Goal: Task Accomplishment & Management: Complete application form

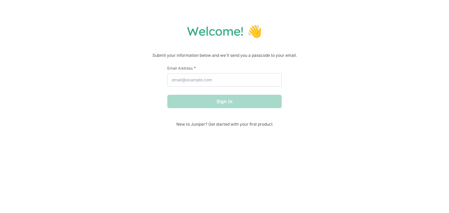
click at [280, 153] on div "Welcome! 👋 Submit your information below and we'll send you a passcode to your …" at bounding box center [224, 106] width 449 height 213
click at [298, 130] on div "Welcome! 👋 Submit your information below and we'll send you a passcode to your …" at bounding box center [224, 106] width 449 height 213
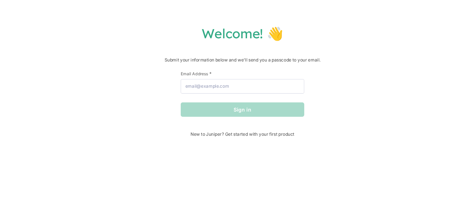
click at [313, 138] on div "Welcome! 👋 Submit your information below and we'll send you a passcode to your …" at bounding box center [224, 106] width 449 height 213
click at [273, 139] on div "Welcome! 👋 Submit your information below and we'll send you a passcode to your …" at bounding box center [224, 106] width 449 height 213
click at [313, 75] on div "Welcome! 👋 Submit your information below and we'll send you a passcode to your …" at bounding box center [224, 75] width 435 height 103
click at [301, 133] on div "Welcome! 👋 Submit your information below and we'll send you a passcode to your …" at bounding box center [224, 106] width 449 height 213
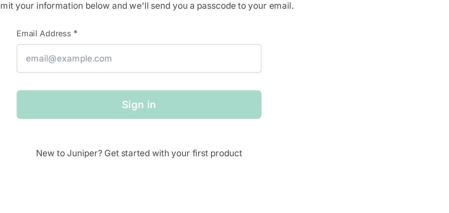
click at [318, 107] on div "Welcome! 👋 Submit your information below and we'll send you a passcode to your …" at bounding box center [224, 75] width 435 height 103
click at [293, 126] on div "Welcome! 👋 Submit your information below and we'll send you a passcode to your …" at bounding box center [224, 75] width 435 height 103
click at [324, 79] on div "Welcome! 👋 Submit your information below and we'll send you a passcode to your …" at bounding box center [224, 75] width 435 height 103
click at [300, 134] on div "Welcome! 👋 Submit your information below and we'll send you a passcode to your …" at bounding box center [224, 106] width 449 height 213
click at [300, 130] on div "Welcome! 👋 Submit your information below and we'll send you a passcode to your …" at bounding box center [224, 106] width 449 height 213
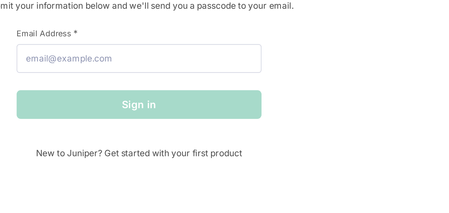
click at [297, 122] on div "Welcome! 👋 Submit your information below and we'll send you a passcode to your …" at bounding box center [224, 75] width 435 height 103
click at [297, 126] on div "Welcome! 👋 Submit your information below and we'll send you a passcode to your …" at bounding box center [224, 106] width 449 height 213
click at [297, 126] on div "Welcome! 👋 Submit your information below and we'll send you a passcode to your …" at bounding box center [224, 75] width 435 height 103
click at [301, 134] on div "Welcome! 👋 Submit your information below and we'll send you a passcode to your …" at bounding box center [224, 106] width 449 height 213
click at [297, 126] on div "Welcome! 👋 Submit your information below and we'll send you a passcode to your …" at bounding box center [224, 75] width 435 height 103
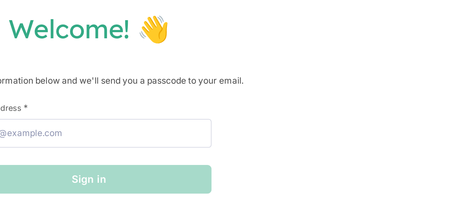
click at [324, 99] on div "Welcome! 👋 Submit your information below and we'll send you a passcode to your …" at bounding box center [224, 75] width 435 height 103
click at [338, 83] on div "Welcome! 👋 Submit your information below and we'll send you a passcode to your …" at bounding box center [224, 75] width 435 height 103
click at [350, 44] on div "Welcome! 👋 Submit your information below and we'll send you a passcode to your …" at bounding box center [224, 75] width 435 height 103
click at [324, 99] on div "Welcome! 👋 Submit your information below and we'll send you a passcode to your …" at bounding box center [224, 75] width 435 height 103
click at [364, 25] on h1 "Welcome! 👋" at bounding box center [224, 31] width 435 height 15
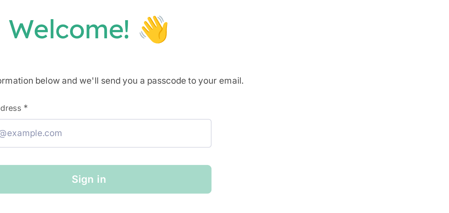
click at [321, 91] on div "Welcome! 👋 Submit your information below and we'll send you a passcode to your …" at bounding box center [224, 75] width 435 height 103
click at [324, 99] on div "Welcome! 👋 Submit your information below and we'll send you a passcode to your …" at bounding box center [224, 75] width 435 height 103
click at [350, 44] on div "Welcome! 👋 Submit your information below and we'll send you a passcode to your …" at bounding box center [224, 75] width 435 height 103
click at [320, 87] on div "Welcome! 👋 Submit your information below and we'll send you a passcode to your …" at bounding box center [224, 75] width 435 height 103
click at [346, 48] on div "Welcome! 👋 Submit your information below and we'll send you a passcode to your …" at bounding box center [224, 75] width 435 height 103
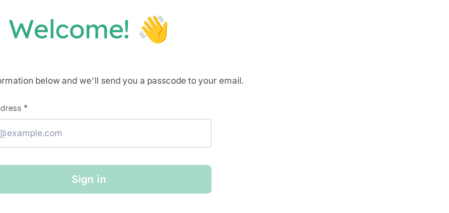
click at [348, 44] on div "Welcome! 👋 Submit your information below and we'll send you a passcode to your …" at bounding box center [224, 75] width 435 height 103
click at [315, 91] on div "Welcome! 👋 Submit your information below and we'll send you a passcode to your …" at bounding box center [224, 75] width 435 height 103
click at [333, 83] on div "Welcome! 👋 Submit your information below and we'll send you a passcode to your …" at bounding box center [224, 75] width 435 height 103
click at [320, 91] on div "Welcome! 👋 Submit your information below and we'll send you a passcode to your …" at bounding box center [224, 75] width 435 height 103
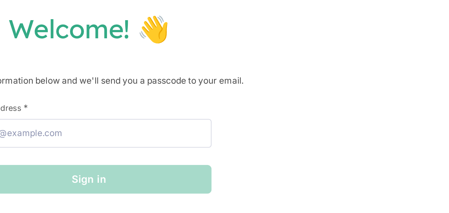
click at [323, 95] on div "Welcome! 👋 Submit your information below and we'll send you a passcode to your …" at bounding box center [224, 75] width 435 height 103
click at [350, 44] on div "Welcome! 👋 Submit your information below and we'll send you a passcode to your …" at bounding box center [224, 75] width 435 height 103
click at [358, 28] on h1 "Welcome! 👋" at bounding box center [224, 31] width 435 height 15
click at [324, 99] on div "Welcome! 👋 Submit your information below and we'll send you a passcode to your …" at bounding box center [224, 75] width 435 height 103
click at [316, 91] on div "Welcome! 👋 Submit your information below and we'll send you a passcode to your …" at bounding box center [224, 75] width 435 height 103
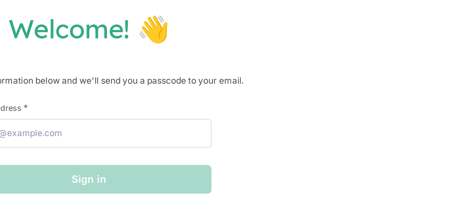
click at [324, 95] on div "Welcome! 👋 Submit your information below and we'll send you a passcode to your …" at bounding box center [224, 75] width 435 height 103
click at [320, 91] on div "Welcome! 👋 Submit your information below and we'll send you a passcode to your …" at bounding box center [224, 75] width 435 height 103
click at [359, 28] on h1 "Welcome! 👋" at bounding box center [224, 31] width 435 height 15
click at [332, 87] on div "Welcome! 👋 Submit your information below and we'll send you a passcode to your …" at bounding box center [224, 75] width 435 height 103
click at [359, 28] on h1 "Welcome! 👋" at bounding box center [224, 31] width 435 height 15
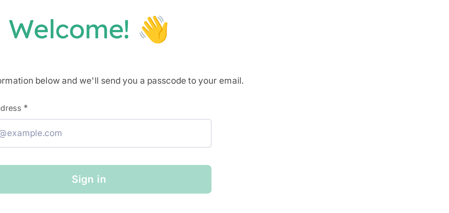
click at [316, 91] on div "Welcome! 👋 Submit your information below and we'll send you a passcode to your …" at bounding box center [224, 75] width 435 height 103
click at [323, 99] on div "Welcome! 👋 Submit your information below and we'll send you a passcode to your …" at bounding box center [224, 75] width 435 height 103
click at [339, 78] on div "Welcome! 👋 Submit your information below and we'll send you a passcode to your …" at bounding box center [224, 75] width 435 height 103
click at [320, 91] on div "Welcome! 👋 Submit your information below and we'll send you a passcode to your …" at bounding box center [224, 75] width 435 height 103
click at [320, 87] on div "Welcome! 👋 Submit your information below and we'll send you a passcode to your …" at bounding box center [224, 75] width 435 height 103
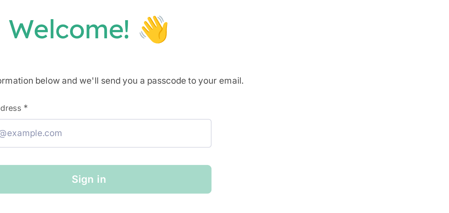
click at [341, 72] on div "Welcome! 👋 Submit your information below and we'll send you a passcode to your …" at bounding box center [224, 75] width 435 height 103
click at [321, 91] on div "Welcome! 👋 Submit your information below and we'll send you a passcode to your …" at bounding box center [224, 75] width 435 height 103
click at [359, 28] on h1 "Welcome! 👋" at bounding box center [224, 31] width 435 height 15
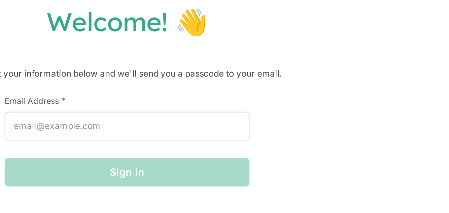
click at [341, 46] on div "Welcome! 👋 Submit your information below and we'll send you a passcode to your …" at bounding box center [224, 75] width 435 height 103
click at [303, 109] on div "Welcome! 👋 Submit your information below and we'll send you a passcode to your …" at bounding box center [224, 75] width 435 height 103
click at [298, 109] on div "Welcome! 👋 Submit your information below and we'll send you a passcode to your …" at bounding box center [224, 75] width 435 height 103
click at [288, 102] on div "Welcome! 👋 Submit your information below and we'll send you a passcode to your …" at bounding box center [224, 75] width 435 height 103
click at [329, 66] on div "Welcome! 👋 Submit your information below and we'll send you a passcode to your …" at bounding box center [224, 75] width 435 height 103
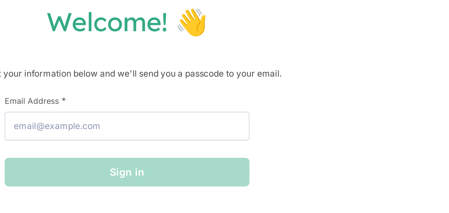
click at [323, 93] on div "Welcome! 👋 Submit your information below and we'll send you a passcode to your …" at bounding box center [224, 75] width 435 height 103
click at [303, 106] on div "Welcome! 👋 Submit your information below and we'll send you a passcode to your …" at bounding box center [224, 75] width 435 height 103
click at [315, 113] on div "Welcome! 👋 Submit your information below and we'll send you a passcode to your …" at bounding box center [224, 75] width 435 height 103
click at [329, 66] on div "Welcome! 👋 Submit your information below and we'll send you a passcode to your …" at bounding box center [224, 75] width 435 height 103
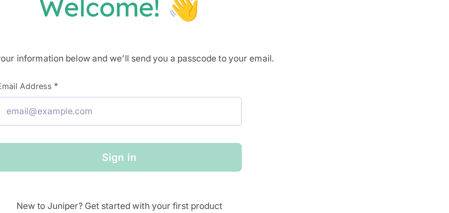
click at [302, 116] on div "Welcome! 👋 Submit your information below and we'll send you a passcode to your …" at bounding box center [224, 75] width 435 height 103
click at [319, 120] on div "Welcome! 👋 Submit your information below and we'll send you a passcode to your …" at bounding box center [224, 75] width 435 height 103
click at [306, 116] on div "Welcome! 👋 Submit your information below and we'll send you a passcode to your …" at bounding box center [224, 75] width 435 height 103
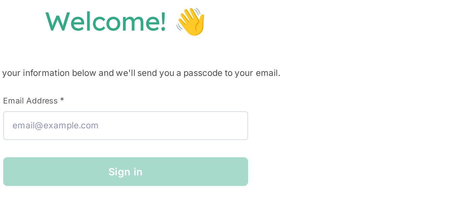
click at [315, 102] on div "Welcome! 👋 Submit your information below and we'll send you a passcode to your …" at bounding box center [224, 75] width 435 height 103
click at [333, 59] on div "Welcome! 👋 Submit your information below and we'll send you a passcode to your …" at bounding box center [224, 75] width 435 height 103
click at [306, 106] on div "Welcome! 👋 Submit your information below and we'll send you a passcode to your …" at bounding box center [224, 75] width 435 height 103
click at [333, 63] on div "Welcome! 👋 Submit your information below and we'll send you a passcode to your …" at bounding box center [224, 75] width 435 height 103
click at [325, 90] on div "Welcome! 👋 Submit your information below and we'll send you a passcode to your …" at bounding box center [224, 75] width 435 height 103
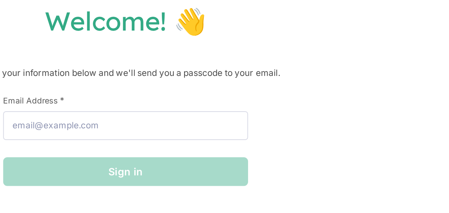
click at [299, 109] on div "Welcome! 👋 Submit your information below and we'll send you a passcode to your …" at bounding box center [224, 75] width 435 height 103
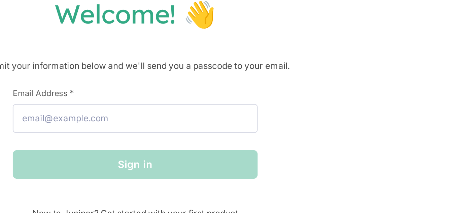
click at [295, 113] on div "Welcome! 👋 Submit your information below and we'll send you a passcode to your …" at bounding box center [224, 75] width 435 height 103
click at [299, 113] on div "Welcome! 👋 Submit your information below and we'll send you a passcode to your …" at bounding box center [224, 75] width 435 height 103
click at [303, 120] on div "Welcome! 👋 Submit your information below and we'll send you a passcode to your …" at bounding box center [224, 75] width 435 height 103
click at [299, 113] on div "Welcome! 👋 Submit your information below and we'll send you a passcode to your …" at bounding box center [224, 75] width 435 height 103
click at [346, 42] on div "Welcome! 👋 Submit your information below and we'll send you a passcode to your …" at bounding box center [224, 75] width 435 height 103
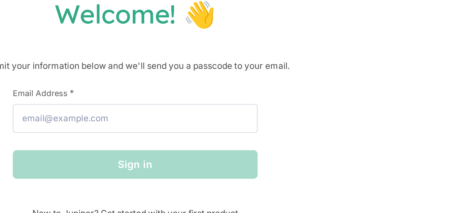
click at [302, 120] on div "Welcome! 👋 Submit your information below and we'll send you a passcode to your …" at bounding box center [224, 75] width 435 height 103
click at [294, 113] on div "Welcome! 👋 Submit your information below and we'll send you a passcode to your …" at bounding box center [224, 75] width 435 height 103
click at [337, 50] on div "Welcome! 👋 Submit your information below and we'll send you a passcode to your …" at bounding box center [224, 75] width 435 height 103
click at [338, 50] on div "Welcome! 👋 Submit your information below and we'll send you a passcode to your …" at bounding box center [224, 75] width 435 height 103
click at [303, 120] on div "Welcome! 👋 Submit your information below and we'll send you a passcode to your …" at bounding box center [224, 75] width 435 height 103
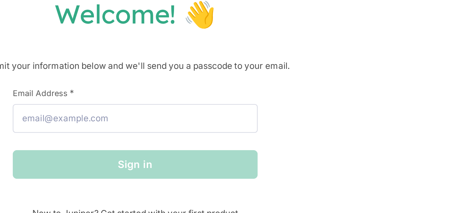
click at [303, 120] on div "Welcome! 👋 Submit your information below and we'll send you a passcode to your …" at bounding box center [224, 75] width 435 height 103
click at [307, 109] on div "Welcome! 👋 Submit your information below and we'll send you a passcode to your …" at bounding box center [224, 75] width 435 height 103
click at [326, 66] on div "Welcome! 👋 Submit your information below and we'll send you a passcode to your …" at bounding box center [224, 75] width 435 height 103
click at [329, 62] on div "Welcome! 👋 Submit your information below and we'll send you a passcode to your …" at bounding box center [224, 75] width 435 height 103
click at [333, 62] on div "Welcome! 👋 Submit your information below and we'll send you a passcode to your …" at bounding box center [224, 75] width 435 height 103
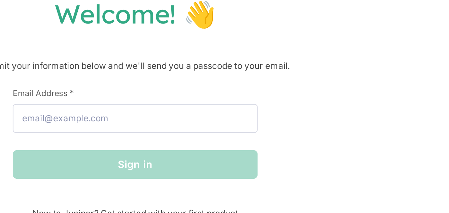
click at [285, 105] on div "Welcome! 👋 Submit your information below and we'll send you a passcode to your …" at bounding box center [224, 75] width 435 height 103
click at [299, 113] on div "Welcome! 👋 Submit your information below and we'll send you a passcode to your …" at bounding box center [224, 75] width 435 height 103
click at [319, 74] on div "Welcome! 👋 Submit your information below and we'll send you a passcode to your …" at bounding box center [224, 75] width 435 height 103
click at [299, 113] on div "Welcome! 👋 Submit your information below and we'll send you a passcode to your …" at bounding box center [224, 75] width 435 height 103
click at [303, 109] on div "Welcome! 👋 Submit your information below and we'll send you a passcode to your …" at bounding box center [224, 75] width 435 height 103
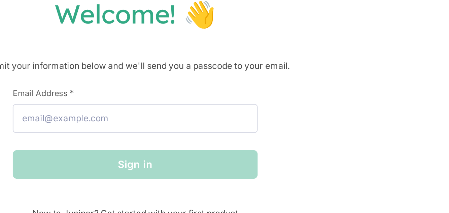
click at [342, 50] on div "Welcome! 👋 Submit your information below and we'll send you a passcode to your …" at bounding box center [224, 75] width 435 height 103
click at [319, 109] on div "Welcome! 👋 Submit your information below and we'll send you a passcode to your …" at bounding box center [224, 75] width 435 height 103
click at [299, 113] on div "Welcome! 👋 Submit your information below and we'll send you a passcode to your …" at bounding box center [224, 75] width 435 height 103
click at [328, 66] on div "Welcome! 👋 Submit your information below and we'll send you a passcode to your …" at bounding box center [224, 75] width 435 height 103
click at [299, 113] on div "Welcome! 👋 Submit your information below and we'll send you a passcode to your …" at bounding box center [224, 75] width 435 height 103
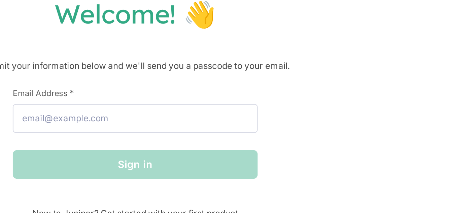
click at [303, 120] on div "Welcome! 👋 Submit your information below and we'll send you a passcode to your …" at bounding box center [224, 75] width 435 height 103
click at [294, 113] on div "Welcome! 👋 Submit your information below and we'll send you a passcode to your …" at bounding box center [224, 75] width 435 height 103
click at [294, 117] on div "Welcome! 👋 Submit your information below and we'll send you a passcode to your …" at bounding box center [224, 75] width 435 height 103
click at [303, 120] on div "Welcome! 👋 Submit your information below and we'll send you a passcode to your …" at bounding box center [224, 75] width 435 height 103
click at [311, 109] on div "Welcome! 👋 Submit your information below and we'll send you a passcode to your …" at bounding box center [224, 75] width 435 height 103
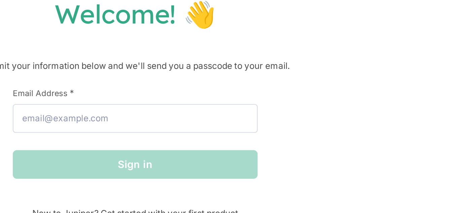
click at [298, 113] on div "Welcome! 👋 Submit your information below and we'll send you a passcode to your …" at bounding box center [224, 75] width 435 height 103
click at [319, 77] on div "Welcome! 👋 Submit your information below and we'll send you a passcode to your …" at bounding box center [224, 75] width 435 height 103
click at [326, 70] on div "Welcome! 👋 Submit your information below and we'll send you a passcode to your …" at bounding box center [224, 75] width 435 height 103
click at [299, 113] on div "Welcome! 👋 Submit your information below and we'll send you a passcode to your …" at bounding box center [224, 75] width 435 height 103
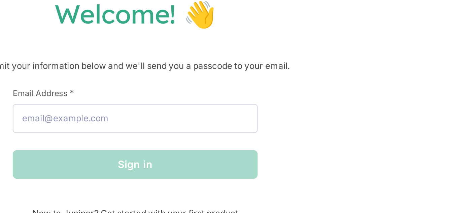
click at [336, 43] on div "Welcome! 👋 Submit your information below and we'll send you a passcode to your …" at bounding box center [224, 75] width 435 height 103
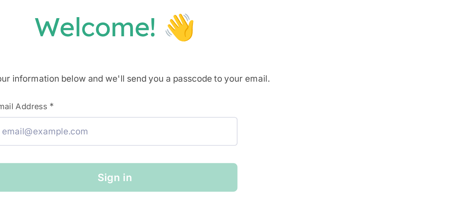
click at [311, 111] on div "Welcome! 👋 Submit your information below and we'll send you a passcode to your …" at bounding box center [224, 75] width 435 height 103
click at [338, 60] on div "Welcome! 👋 Submit your information below and we'll send you a passcode to your …" at bounding box center [224, 75] width 435 height 103
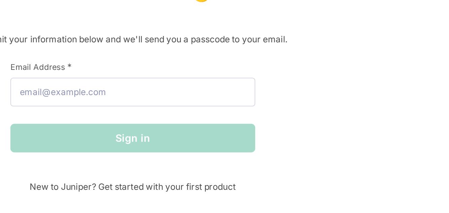
click at [326, 82] on div "Welcome! 👋 Submit your information below and we'll send you a passcode to your …" at bounding box center [224, 75] width 435 height 103
click at [338, 62] on div "Welcome! 👋 Submit your information below and we'll send you a passcode to your …" at bounding box center [224, 75] width 435 height 103
click at [330, 78] on div "Welcome! 👋 Submit your information below and we'll send you a passcode to your …" at bounding box center [224, 75] width 435 height 103
click at [300, 121] on div "Welcome! 👋 Submit your information below and we'll send you a passcode to your …" at bounding box center [224, 75] width 435 height 103
click at [312, 117] on div "Welcome! 👋 Submit your information below and we'll send you a passcode to your …" at bounding box center [224, 75] width 435 height 103
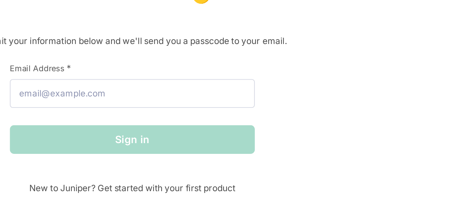
click at [295, 124] on div "Welcome! 👋 Submit your information below and we'll send you a passcode to your …" at bounding box center [224, 75] width 435 height 103
click at [317, 117] on div "Welcome! 👋 Submit your information below and we'll send you a passcode to your …" at bounding box center [224, 75] width 435 height 103
click at [303, 128] on div "Welcome! 👋 Submit your information below and we'll send you a passcode to your …" at bounding box center [224, 106] width 449 height 213
click at [334, 77] on div "Welcome! 👋 Submit your information below and we'll send you a passcode to your …" at bounding box center [224, 75] width 435 height 103
click at [300, 124] on div "Welcome! 👋 Submit your information below and we'll send you a passcode to your …" at bounding box center [224, 75] width 435 height 103
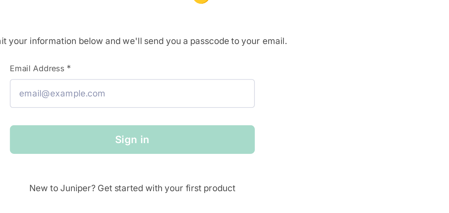
click at [303, 132] on div "Welcome! 👋 Submit your information below and we'll send you a passcode to your …" at bounding box center [224, 106] width 449 height 213
click at [304, 128] on div "Welcome! 👋 Submit your information below and we'll send you a passcode to your …" at bounding box center [224, 106] width 449 height 213
click at [331, 76] on div "Welcome! 👋 Submit your information below and we'll send you a passcode to your …" at bounding box center [224, 75] width 435 height 103
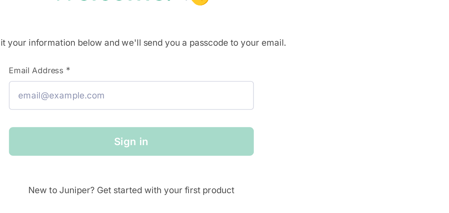
click at [296, 123] on div "Welcome! 👋 Submit your information below and we'll send you a passcode to your …" at bounding box center [224, 75] width 435 height 103
click at [296, 124] on div "Welcome! 👋 Submit your information below and we'll send you a passcode to your …" at bounding box center [224, 75] width 435 height 103
click at [301, 124] on div "Welcome! 👋 Submit your information below and we'll send you a passcode to your …" at bounding box center [224, 75] width 435 height 103
click at [327, 69] on div "Welcome! 👋 Submit your information below and we'll send you a passcode to your …" at bounding box center [224, 75] width 435 height 103
click at [296, 127] on div "Welcome! 👋 Submit your information below and we'll send you a passcode to your …" at bounding box center [224, 106] width 449 height 213
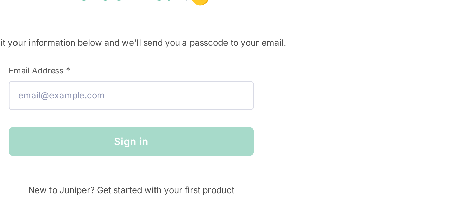
click at [335, 76] on div "Welcome! 👋 Submit your information below and we'll send you a passcode to your …" at bounding box center [224, 75] width 435 height 103
click at [303, 122] on div "Welcome! 👋 Submit your information below and we'll send you a passcode to your …" at bounding box center [224, 75] width 435 height 103
click at [301, 124] on div "Welcome! 👋 Submit your information below and we'll send you a passcode to your …" at bounding box center [224, 75] width 435 height 103
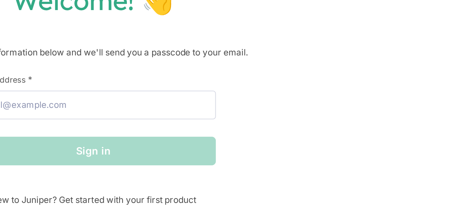
click at [366, 22] on div "Welcome! 👋 Submit your information below and we'll send you a passcode to your …" at bounding box center [224, 106] width 449 height 213
click at [334, 65] on div "Welcome! 👋 Submit your information below and we'll send you a passcode to your …" at bounding box center [224, 75] width 435 height 103
click at [339, 67] on div "Welcome! 👋 Submit your information below and we'll send you a passcode to your …" at bounding box center [224, 75] width 435 height 103
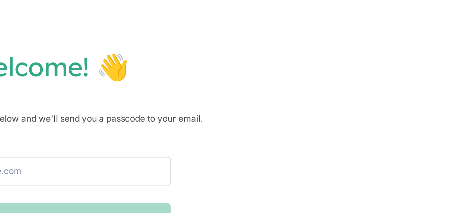
click at [343, 73] on div "Welcome! 👋 Submit your information below and we'll send you a passcode to your …" at bounding box center [224, 75] width 435 height 103
click at [334, 73] on div "Welcome! 👋 Submit your information below and we'll send you a passcode to your …" at bounding box center [224, 75] width 435 height 103
click at [361, 34] on h1 "Welcome! 👋" at bounding box center [224, 31] width 435 height 15
click at [369, 26] on h1 "Welcome! 👋" at bounding box center [224, 31] width 435 height 15
click at [361, 54] on p "Submit your information below and we'll send you a passcode to your email." at bounding box center [224, 55] width 435 height 7
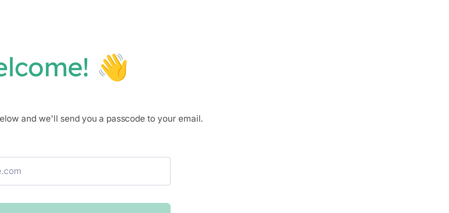
click at [335, 73] on div "Welcome! 👋 Submit your information below and we'll send you a passcode to your …" at bounding box center [224, 75] width 435 height 103
click at [339, 73] on div "Welcome! 👋 Submit your information below and we'll send you a passcode to your …" at bounding box center [224, 75] width 435 height 103
click at [340, 73] on div "Welcome! 👋 Submit your information below and we'll send you a passcode to your …" at bounding box center [224, 75] width 435 height 103
click at [369, 26] on h1 "Welcome! 👋" at bounding box center [224, 31] width 435 height 15
click at [360, 54] on p "Submit your information below and we'll send you a passcode to your email." at bounding box center [224, 55] width 435 height 7
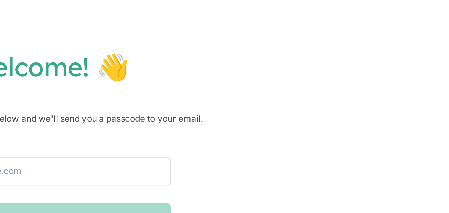
click at [343, 81] on div "Welcome! 👋 Submit your information below and we'll send you a passcode to your …" at bounding box center [224, 75] width 435 height 103
click at [369, 30] on h1 "Welcome! 👋" at bounding box center [224, 31] width 435 height 15
click at [343, 81] on div "Welcome! 👋 Submit your information below and we'll send you a passcode to your …" at bounding box center [224, 75] width 435 height 103
click at [383, 3] on div "Welcome! 👋 Submit your information below and we'll send you a passcode to your …" at bounding box center [224, 106] width 449 height 213
click at [343, 77] on div "Welcome! 👋 Submit your information below and we'll send you a passcode to your …" at bounding box center [224, 75] width 435 height 103
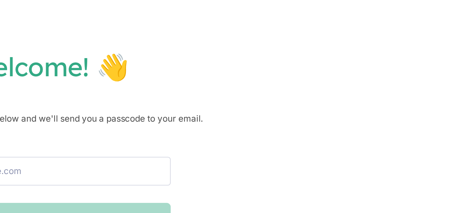
click at [340, 73] on div "Welcome! 👋 Submit your information below and we'll send you a passcode to your …" at bounding box center [224, 75] width 435 height 103
click at [343, 81] on div "Welcome! 👋 Submit your information below and we'll send you a passcode to your …" at bounding box center [224, 75] width 435 height 103
click at [369, 26] on h1 "Welcome! 👋" at bounding box center [224, 31] width 435 height 15
click at [391, 3] on div "Welcome! 👋 Submit your information below and we'll send you a passcode to your …" at bounding box center [224, 106] width 449 height 213
click at [339, 73] on div "Welcome! 👋 Submit your information below and we'll send you a passcode to your …" at bounding box center [224, 75] width 435 height 103
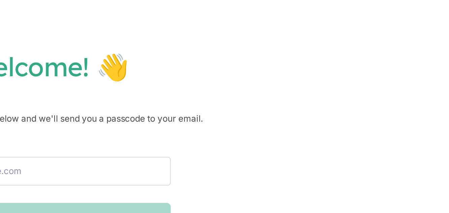
click at [343, 77] on div "Welcome! 👋 Submit your information below and we'll send you a passcode to your …" at bounding box center [224, 75] width 435 height 103
click at [352, 62] on div "Welcome! 👋 Submit your information below and we'll send you a passcode to your …" at bounding box center [224, 75] width 435 height 103
click at [378, 10] on div "Welcome! 👋 Submit your information below and we'll send you a passcode to your …" at bounding box center [224, 106] width 449 height 213
click at [361, 54] on p "Submit your information below and we'll send you a passcode to your email." at bounding box center [224, 55] width 435 height 7
click at [339, 70] on div "Welcome! 👋 Submit your information below and we'll send you a passcode to your …" at bounding box center [224, 75] width 435 height 103
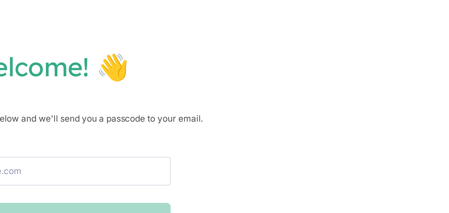
click at [342, 77] on div "Welcome! 👋 Submit your information below and we'll send you a passcode to your …" at bounding box center [224, 75] width 435 height 103
click at [369, 26] on h1 "Welcome! 👋" at bounding box center [224, 31] width 435 height 15
click at [343, 81] on div "Welcome! 👋 Submit your information below and we'll send you a passcode to your …" at bounding box center [224, 75] width 435 height 103
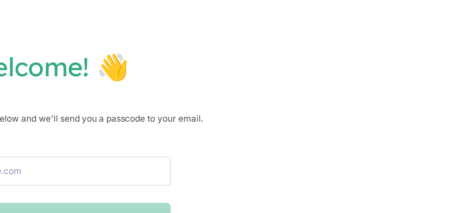
click at [335, 73] on div "Welcome! 👋 Submit your information below and we'll send you a passcode to your …" at bounding box center [224, 75] width 435 height 103
click at [342, 81] on div "Welcome! 👋 Submit your information below and we'll send you a passcode to your …" at bounding box center [224, 75] width 435 height 103
click at [334, 73] on div "Welcome! 👋 Submit your information below and we'll send you a passcode to your …" at bounding box center [224, 75] width 435 height 103
click at [342, 70] on div "Welcome! 👋 Submit your information below and we'll send you a passcode to your …" at bounding box center [224, 75] width 435 height 103
click at [352, 66] on div "Welcome! 👋 Submit your information below and we'll send you a passcode to your …" at bounding box center [224, 75] width 435 height 103
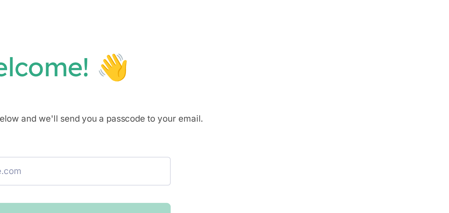
click at [343, 81] on div "Welcome! 👋 Submit your information below and we'll send you a passcode to your …" at bounding box center [224, 75] width 435 height 103
click at [361, 54] on p "Submit your information below and we'll send you a passcode to your email." at bounding box center [224, 55] width 435 height 7
click at [343, 77] on div "Welcome! 👋 Submit your information below and we'll send you a passcode to your …" at bounding box center [224, 75] width 435 height 103
click at [335, 73] on div "Welcome! 👋 Submit your information below and we'll send you a passcode to your …" at bounding box center [224, 75] width 435 height 103
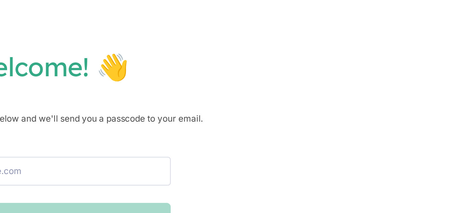
click at [378, 10] on div "Welcome! 👋 Submit your information below and we'll send you a passcode to your …" at bounding box center [224, 106] width 449 height 213
click at [361, 38] on h1 "Welcome! 👋" at bounding box center [224, 31] width 435 height 15
click at [378, 10] on div "Welcome! 👋 Submit your information below and we'll send you a passcode to your …" at bounding box center [224, 106] width 449 height 213
click at [352, 73] on div "Welcome! 👋 Submit your information below and we'll send you a passcode to your …" at bounding box center [224, 75] width 435 height 103
click at [342, 77] on div "Welcome! 👋 Submit your information below and we'll send you a passcode to your …" at bounding box center [224, 75] width 435 height 103
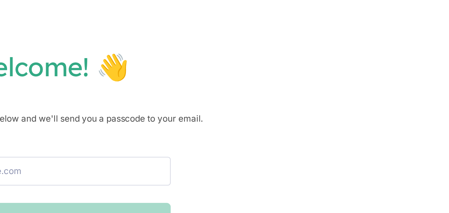
click at [378, 10] on div "Welcome! 👋 Submit your information below and we'll send you a passcode to your …" at bounding box center [224, 106] width 449 height 213
click at [366, 30] on h1 "Welcome! 👋" at bounding box center [224, 31] width 435 height 15
click at [339, 70] on div "Welcome! 👋 Submit your information below and we'll send you a passcode to your …" at bounding box center [224, 75] width 435 height 103
click at [335, 73] on div "Welcome! 👋 Submit your information below and we'll send you a passcode to your …" at bounding box center [224, 75] width 435 height 103
click at [378, 10] on div "Welcome! 👋 Submit your information below and we'll send you a passcode to your …" at bounding box center [224, 106] width 449 height 213
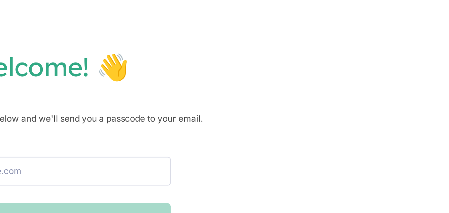
click at [339, 73] on div "Welcome! 👋 Submit your information below and we'll send you a passcode to your …" at bounding box center [224, 75] width 435 height 103
click at [340, 72] on div "Welcome! 👋 Submit your information below and we'll send you a passcode to your …" at bounding box center [224, 75] width 435 height 103
click at [358, 64] on div "Welcome! 👋 Submit your information below and we'll send you a passcode to your …" at bounding box center [224, 75] width 435 height 103
click at [342, 81] on div "Welcome! 👋 Submit your information below and we'll send you a passcode to your …" at bounding box center [224, 75] width 435 height 103
click at [342, 77] on div "Welcome! 👋 Submit your information below and we'll send you a passcode to your …" at bounding box center [224, 75] width 435 height 103
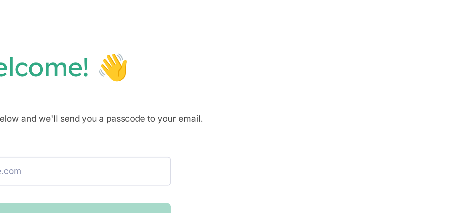
click at [352, 70] on div "Welcome! 👋 Submit your information below and we'll send you a passcode to your …" at bounding box center [224, 75] width 435 height 103
click at [335, 70] on div "Welcome! 👋 Submit your information below and we'll send you a passcode to your …" at bounding box center [224, 75] width 435 height 103
click at [361, 31] on h1 "Welcome! 👋" at bounding box center [224, 31] width 435 height 15
click at [343, 81] on div "Welcome! 👋 Submit your information below and we'll send you a passcode to your …" at bounding box center [224, 75] width 435 height 103
click at [335, 73] on div "Welcome! 👋 Submit your information below and we'll send you a passcode to your …" at bounding box center [224, 75] width 435 height 103
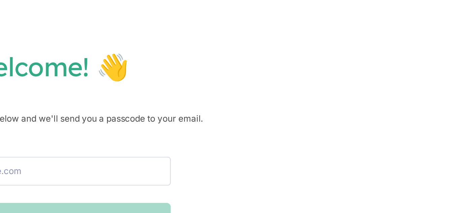
click at [361, 58] on p "Submit your information below and we'll send you a passcode to your email." at bounding box center [224, 55] width 435 height 7
click at [412, 34] on h1 "Welcome! 👋" at bounding box center [224, 31] width 435 height 15
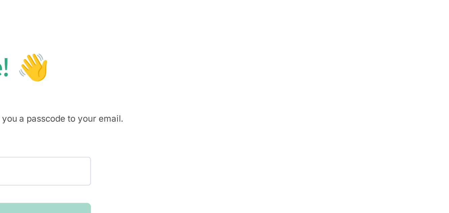
click at [377, 70] on div "Welcome! 👋 Submit your information below and we'll send you a passcode to your …" at bounding box center [224, 75] width 435 height 103
click at [372, 73] on div "Welcome! 👋 Submit your information below and we'll send you a passcode to your …" at bounding box center [224, 75] width 435 height 103
click at [398, 58] on p "Submit your information below and we'll send you a passcode to your email." at bounding box center [224, 55] width 435 height 7
click at [377, 73] on div "Welcome! 👋 Submit your information below and we'll send you a passcode to your …" at bounding box center [224, 75] width 435 height 103
click at [424, 10] on div "Welcome! 👋 Submit your information below and we'll send you a passcode to your …" at bounding box center [224, 106] width 449 height 213
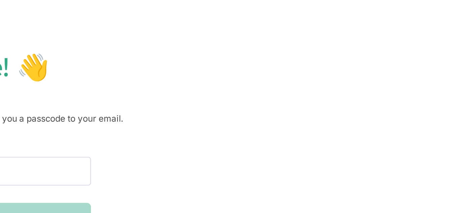
click at [376, 73] on div "Welcome! 👋 Submit your information below and we'll send you a passcode to your …" at bounding box center [224, 75] width 435 height 103
click at [415, 10] on div "Welcome! 👋 Submit your information below and we'll send you a passcode to your …" at bounding box center [224, 106] width 449 height 213
click at [380, 81] on div "Welcome! 👋 Submit your information below and we'll send you a passcode to your …" at bounding box center [224, 75] width 435 height 103
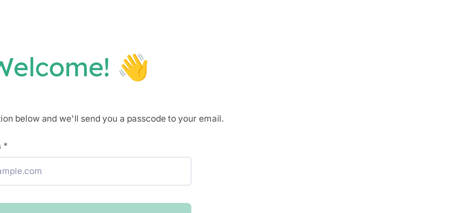
click at [360, 27] on h1 "Welcome! 👋" at bounding box center [224, 31] width 435 height 15
click at [334, 81] on div "Welcome! 👋 Submit your information below and we'll send you a passcode to your …" at bounding box center [224, 75] width 435 height 103
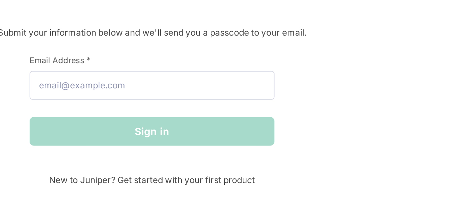
click at [329, 65] on div "Welcome! 👋 Submit your information below and we'll send you a passcode to your …" at bounding box center [224, 75] width 435 height 103
click at [294, 136] on div "Welcome! 👋 Submit your information below and we'll send you a passcode to your …" at bounding box center [224, 106] width 449 height 213
click at [312, 89] on div "Welcome! 👋 Submit your information below and we'll send you a passcode to your …" at bounding box center [224, 75] width 435 height 103
click at [291, 125] on div "Welcome! 👋 Submit your information below and we'll send you a passcode to your …" at bounding box center [224, 75] width 435 height 103
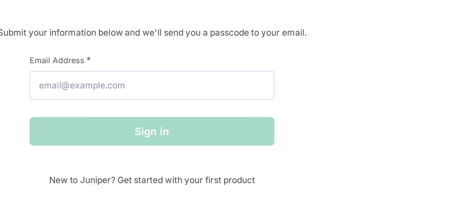
click at [335, 54] on p "Submit your information below and we'll send you a passcode to your email." at bounding box center [224, 55] width 435 height 7
click at [291, 128] on div "Welcome! 👋 Submit your information below and we'll send you a passcode to your …" at bounding box center [224, 106] width 449 height 213
click at [321, 85] on div "Welcome! 👋 Submit your information below and we'll send you a passcode to your …" at bounding box center [224, 75] width 435 height 103
click at [295, 136] on div "Welcome! 👋 Submit your information below and we'll send you a passcode to your …" at bounding box center [224, 106] width 449 height 213
click at [334, 54] on p "Submit your information below and we'll send you a passcode to your email." at bounding box center [224, 55] width 435 height 7
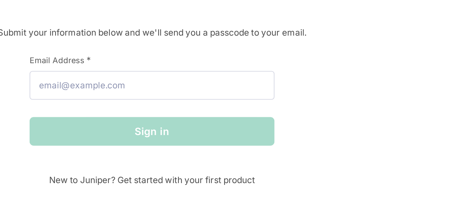
click at [294, 132] on div "Welcome! 👋 Submit your information below and we'll send you a passcode to your …" at bounding box center [224, 106] width 449 height 213
click at [291, 124] on div "Welcome! 👋 Submit your information below and we'll send you a passcode to your …" at bounding box center [224, 75] width 435 height 103
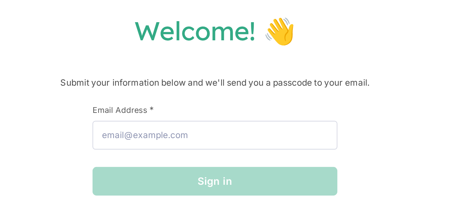
click at [270, 101] on div "Sign in" at bounding box center [224, 101] width 114 height 13
click at [265, 101] on div "Sign in" at bounding box center [224, 101] width 114 height 13
click at [282, 89] on div "Welcome! 👋 Submit your information below and we'll send you a passcode to your …" at bounding box center [224, 75] width 435 height 103
click at [265, 112] on div "First Name * Last Name * Email Address * Sign in" at bounding box center [224, 94] width 114 height 56
click at [301, 42] on div "Welcome! 👋 Submit your information below and we'll send you a passcode to your …" at bounding box center [224, 75] width 435 height 103
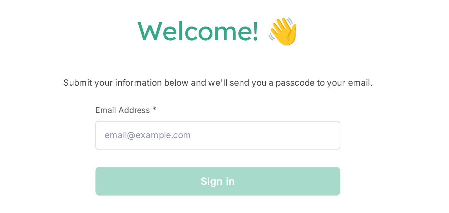
click at [290, 54] on p "Submit your information below and we'll send you a passcode to your email." at bounding box center [224, 55] width 435 height 7
click at [260, 101] on div "Sign in" at bounding box center [224, 101] width 114 height 13
click at [290, 46] on div "Welcome! 👋 Submit your information below and we'll send you a passcode to your …" at bounding box center [224, 75] width 435 height 103
click at [263, 112] on div "First Name * Last Name * Email Address * Sign in" at bounding box center [224, 94] width 114 height 56
click at [264, 98] on div "Sign in" at bounding box center [224, 101] width 114 height 13
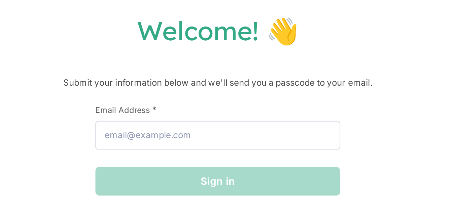
click at [290, 58] on p "Submit your information below and we'll send you a passcode to your email." at bounding box center [224, 55] width 435 height 7
click at [269, 101] on div "Sign in" at bounding box center [224, 101] width 114 height 13
click at [263, 109] on div "First Name * Last Name * Email Address * Sign in" at bounding box center [224, 94] width 114 height 56
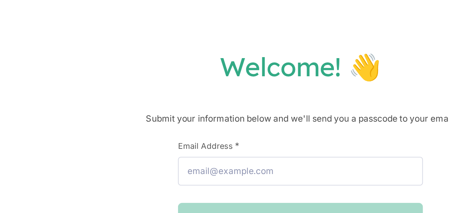
click at [260, 8] on div "Welcome! 👋 Submit your information below and we'll send you a passcode to your …" at bounding box center [224, 106] width 449 height 213
click at [260, 11] on div "Welcome! 👋 Submit your information below and we'll send you a passcode to your …" at bounding box center [224, 106] width 449 height 213
click at [221, 70] on label "Email Address *" at bounding box center [224, 68] width 114 height 5
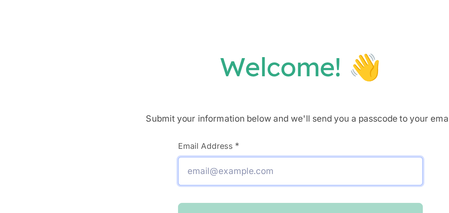
click at [221, 73] on input "Email Address *" at bounding box center [224, 79] width 114 height 13
click at [217, 73] on input "Email Address *" at bounding box center [224, 79] width 114 height 13
click at [226, 81] on input "Email Address *" at bounding box center [224, 79] width 114 height 13
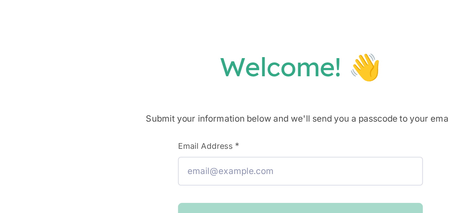
click at [248, 30] on h1 "Welcome! 👋" at bounding box center [224, 31] width 435 height 15
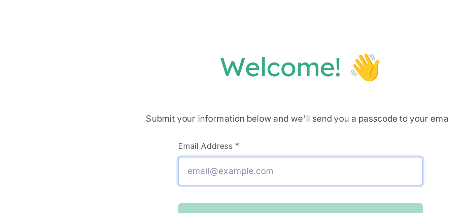
click at [217, 73] on input "Email Address *" at bounding box center [224, 79] width 114 height 13
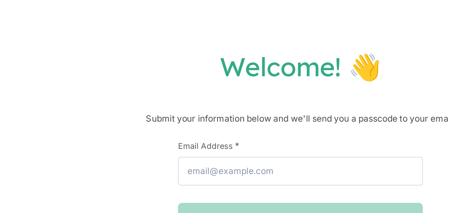
click at [261, 10] on div "Welcome! 👋 Submit your information below and we'll send you a passcode to your …" at bounding box center [224, 106] width 449 height 213
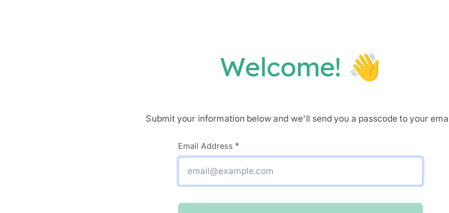
click at [224, 77] on input "Email Address *" at bounding box center [224, 79] width 114 height 13
click at [224, 81] on input "Email Address *" at bounding box center [224, 79] width 114 height 13
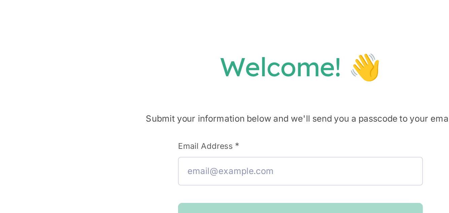
click at [248, 37] on h1 "Welcome! 👋" at bounding box center [224, 31] width 435 height 15
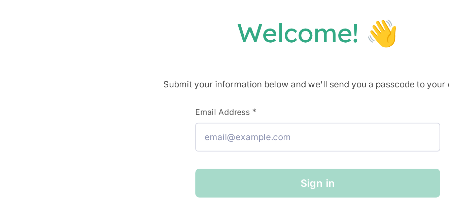
click at [242, 57] on p "Submit your information below and we'll send you a passcode to your email." at bounding box center [224, 55] width 435 height 7
click at [243, 46] on div "Welcome! 👋 Submit your information below and we'll send you a passcode to your …" at bounding box center [224, 75] width 435 height 103
click at [243, 57] on p "Submit your information below and we'll send you a passcode to your email." at bounding box center [224, 55] width 435 height 7
click at [226, 96] on div "Sign in" at bounding box center [224, 101] width 114 height 13
click at [209, 104] on div "Sign in" at bounding box center [224, 101] width 114 height 13
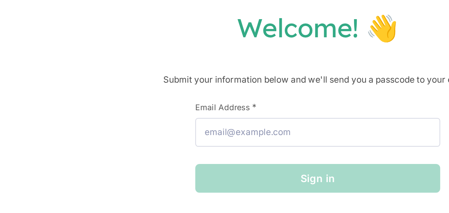
click at [243, 63] on div "Welcome! 👋 Submit your information below and we'll send you a passcode to your …" at bounding box center [224, 75] width 435 height 103
click at [243, 59] on div "Welcome! 👋 Submit your information below and we'll send you a passcode to your …" at bounding box center [224, 75] width 435 height 103
click at [244, 59] on div "Welcome! 👋 Submit your information below and we'll send you a passcode to your …" at bounding box center [224, 75] width 435 height 103
click at [209, 106] on div "Sign in" at bounding box center [224, 101] width 114 height 13
click at [214, 106] on div "Sign in" at bounding box center [224, 101] width 114 height 13
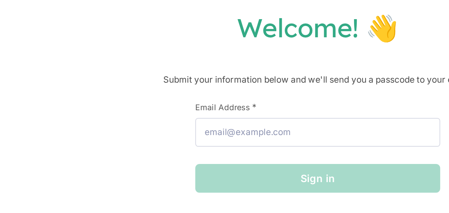
click at [239, 51] on div "Welcome! 👋 Submit your information below and we'll send you a passcode to your …" at bounding box center [224, 75] width 435 height 103
click at [213, 106] on div "Sign in" at bounding box center [224, 101] width 114 height 13
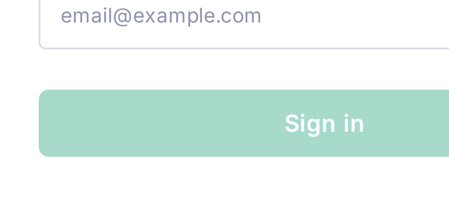
click at [224, 111] on div "First Name * Last Name * Email Address * Sign in" at bounding box center [224, 94] width 114 height 56
click at [224, 113] on div "First Name * Last Name * Email Address * Sign in" at bounding box center [224, 94] width 114 height 56
click at [218, 113] on div "First Name * Last Name * Email Address * Sign in" at bounding box center [224, 94] width 114 height 56
click at [234, 87] on form "First Name * Last Name * Email Address * Sign in" at bounding box center [224, 87] width 114 height 43
click at [231, 95] on div "Sign in" at bounding box center [224, 101] width 114 height 13
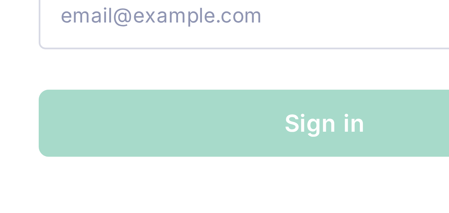
click at [220, 118] on div "First Name * Last Name * Email Address * Sign in" at bounding box center [224, 94] width 114 height 56
click at [227, 108] on div "First Name * Last Name * Email Address * Sign in" at bounding box center [224, 94] width 114 height 56
click at [227, 98] on div "Sign in" at bounding box center [224, 101] width 114 height 13
click at [218, 113] on div "First Name * Last Name * Email Address * Sign in" at bounding box center [224, 94] width 114 height 56
click at [227, 98] on div "Sign in" at bounding box center [224, 101] width 114 height 13
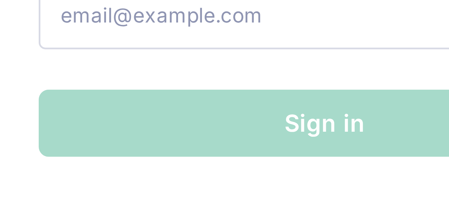
click at [218, 115] on div "First Name * Last Name * Email Address * Sign in" at bounding box center [224, 94] width 114 height 56
click at [227, 98] on div "Sign in" at bounding box center [224, 101] width 114 height 13
click at [220, 116] on div "First Name * Last Name * Email Address * Sign in" at bounding box center [224, 94] width 114 height 56
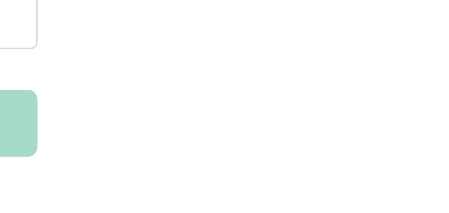
click at [351, 83] on div "Welcome! 👋 Submit your information below and we'll send you a passcode to your …" at bounding box center [224, 75] width 435 height 103
click at [359, 81] on div "Welcome! 👋 Submit your information below and we'll send you a passcode to your …" at bounding box center [224, 75] width 435 height 103
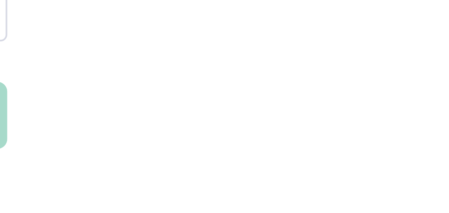
click at [340, 107] on div "Welcome! 👋 Submit your information below and we'll send you a passcode to your …" at bounding box center [224, 75] width 435 height 103
click at [340, 112] on div "Welcome! 👋 Submit your information below and we'll send you a passcode to your …" at bounding box center [224, 75] width 435 height 103
click at [347, 93] on div "Welcome! 👋 Submit your information below and we'll send you a passcode to your …" at bounding box center [224, 75] width 435 height 103
click at [340, 113] on div "Welcome! 👋 Submit your information below and we'll send you a passcode to your …" at bounding box center [224, 75] width 435 height 103
click at [339, 110] on div "Welcome! 👋 Submit your information below and we'll send you a passcode to your …" at bounding box center [224, 75] width 435 height 103
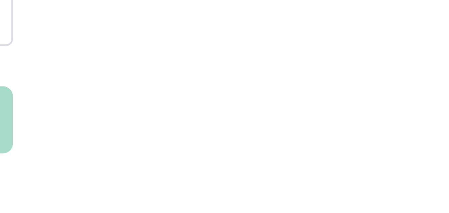
click at [352, 120] on div "Welcome! 👋 Submit your information below and we'll send you a passcode to your …" at bounding box center [224, 75] width 435 height 103
click at [356, 124] on div "Welcome! 👋 Submit your information below and we'll send you a passcode to your …" at bounding box center [224, 75] width 435 height 103
click at [352, 120] on div "Welcome! 👋 Submit your information below and we'll send you a passcode to your …" at bounding box center [224, 75] width 435 height 103
click at [354, 119] on div "Welcome! 👋 Submit your information below and we'll send you a passcode to your …" at bounding box center [224, 75] width 435 height 103
click at [371, 89] on div "Welcome! 👋 Submit your information below and we'll send you a passcode to your …" at bounding box center [224, 75] width 435 height 103
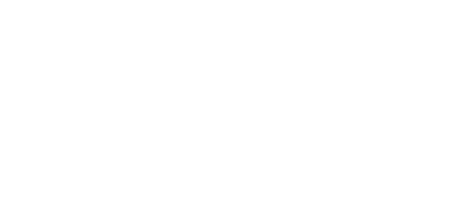
click at [364, 112] on div "Welcome! 👋 Submit your information below and we'll send you a passcode to your …" at bounding box center [224, 75] width 435 height 103
click at [371, 89] on div "Welcome! 👋 Submit your information below and we'll send you a passcode to your …" at bounding box center [224, 75] width 435 height 103
click at [352, 119] on div "Welcome! 👋 Submit your information below and we'll send you a passcode to your …" at bounding box center [224, 75] width 435 height 103
click at [360, 117] on div "Welcome! 👋 Submit your information below and we'll send you a passcode to your …" at bounding box center [224, 75] width 435 height 103
click at [352, 120] on div "Welcome! 👋 Submit your information below and we'll send you a passcode to your …" at bounding box center [224, 75] width 435 height 103
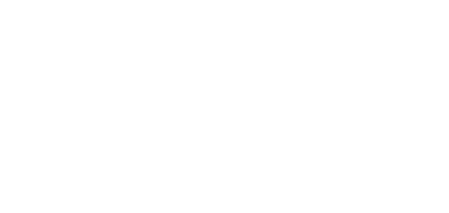
click at [363, 117] on div "Welcome! 👋 Submit your information below and we'll send you a passcode to your …" at bounding box center [224, 75] width 435 height 103
click at [354, 120] on div "Welcome! 👋 Submit your information below and we'll send you a passcode to your …" at bounding box center [224, 75] width 435 height 103
click at [362, 120] on div "Welcome! 👋 Submit your information below and we'll send you a passcode to your …" at bounding box center [224, 75] width 435 height 103
click at [356, 124] on div "Welcome! 👋 Submit your information below and we'll send you a passcode to your …" at bounding box center [224, 75] width 435 height 103
click at [353, 120] on div "Welcome! 👋 Submit your information below and we'll send you a passcode to your …" at bounding box center [224, 75] width 435 height 103
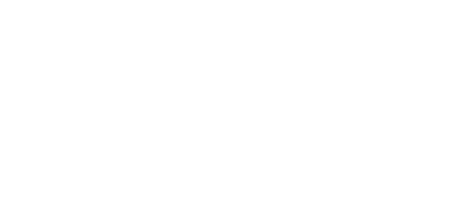
click at [364, 112] on div "Welcome! 👋 Submit your information below and we'll send you a passcode to your …" at bounding box center [224, 75] width 435 height 103
click at [354, 120] on div "Welcome! 👋 Submit your information below and we'll send you a passcode to your …" at bounding box center [224, 75] width 435 height 103
click at [353, 120] on div "Welcome! 👋 Submit your information below and we'll send you a passcode to your …" at bounding box center [224, 75] width 435 height 103
click at [368, 95] on div "Welcome! 👋 Submit your information below and we'll send you a passcode to your …" at bounding box center [224, 75] width 435 height 103
click at [352, 120] on div "Welcome! 👋 Submit your information below and we'll send you a passcode to your …" at bounding box center [224, 75] width 435 height 103
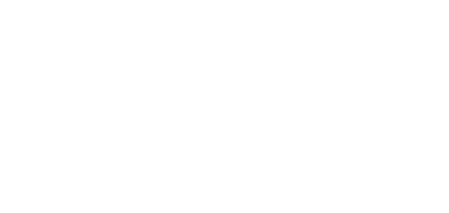
click at [354, 120] on div "Welcome! 👋 Submit your information below and we'll send you a passcode to your …" at bounding box center [224, 75] width 435 height 103
click at [364, 120] on div "Welcome! 👋 Submit your information below and we'll send you a passcode to your …" at bounding box center [224, 75] width 435 height 103
click at [366, 124] on div "Welcome! 👋 Submit your information below and we'll send you a passcode to your …" at bounding box center [224, 75] width 435 height 103
click at [380, 95] on div "Welcome! 👋 Submit your information below and we'll send you a passcode to your …" at bounding box center [224, 75] width 435 height 103
click at [370, 119] on div "Welcome! 👋 Submit your information below and we'll send you a passcode to your …" at bounding box center [224, 75] width 435 height 103
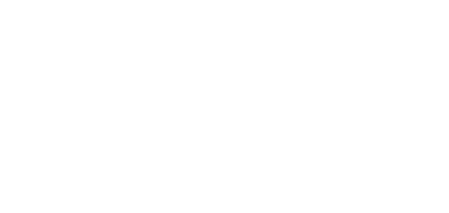
click at [370, 120] on div "Welcome! 👋 Submit your information below and we'll send you a passcode to your …" at bounding box center [224, 75] width 435 height 103
click at [363, 120] on div "Welcome! 👋 Submit your information below and we'll send you a passcode to your …" at bounding box center [224, 75] width 435 height 103
click at [365, 120] on div "Welcome! 👋 Submit your information below and we'll send you a passcode to your …" at bounding box center [224, 75] width 435 height 103
click at [370, 117] on div "Welcome! 👋 Submit your information below and we'll send you a passcode to your …" at bounding box center [224, 75] width 435 height 103
click at [377, 100] on div "Welcome! 👋 Submit your information below and we'll send you a passcode to your …" at bounding box center [224, 75] width 435 height 103
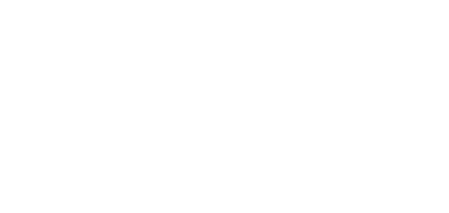
click at [381, 93] on div "Welcome! 👋 Submit your information below and we'll send you a passcode to your …" at bounding box center [224, 75] width 435 height 103
click at [370, 117] on div "Welcome! 👋 Submit your information below and we'll send you a passcode to your …" at bounding box center [224, 75] width 435 height 103
click at [363, 120] on div "Welcome! 👋 Submit your information below and we'll send you a passcode to your …" at bounding box center [224, 75] width 435 height 103
click at [369, 126] on div "Welcome! 👋 Submit your information below and we'll send you a passcode to your …" at bounding box center [224, 75] width 435 height 103
click at [356, 135] on div "Welcome! 👋 Submit your information below and we'll send you a passcode to your …" at bounding box center [224, 106] width 449 height 213
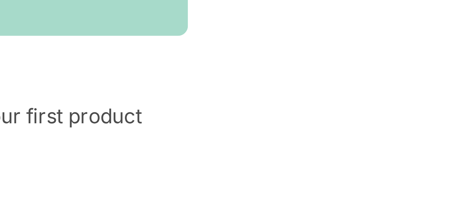
click at [319, 112] on div "Welcome! 👋 Submit your information below and we'll send you a passcode to your …" at bounding box center [224, 75] width 435 height 103
click at [301, 139] on div "Welcome! 👋 Submit your information below and we'll send you a passcode to your …" at bounding box center [224, 106] width 449 height 213
click at [306, 136] on div "Welcome! 👋 Submit your information below and we'll send you a passcode to your …" at bounding box center [224, 106] width 449 height 213
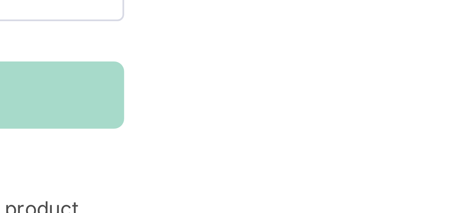
click at [316, 117] on div "Welcome! 👋 Submit your information below and we'll send you a passcode to your …" at bounding box center [224, 75] width 435 height 103
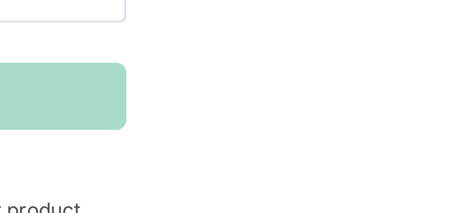
click at [313, 112] on div "Welcome! 👋 Submit your information below and we'll send you a passcode to your …" at bounding box center [224, 75] width 435 height 103
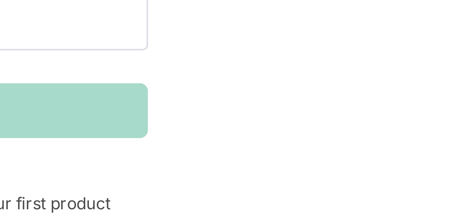
click at [331, 90] on div "Welcome! 👋 Submit your information below and we'll send you a passcode to your …" at bounding box center [224, 75] width 435 height 103
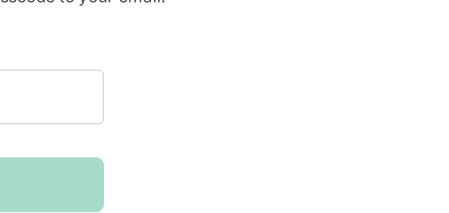
click at [344, 68] on div "Welcome! 👋 Submit your information below and we'll send you a passcode to your …" at bounding box center [224, 75] width 435 height 103
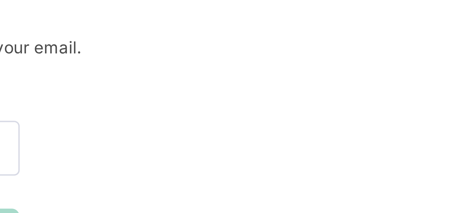
click at [355, 78] on div "Welcome! 👋 Submit your information below and we'll send you a passcode to your …" at bounding box center [224, 75] width 435 height 103
click at [350, 86] on div "Welcome! 👋 Submit your information below and we'll send you a passcode to your …" at bounding box center [224, 75] width 435 height 103
click at [360, 74] on div "Welcome! 👋 Submit your information below and we'll send you a passcode to your …" at bounding box center [224, 75] width 435 height 103
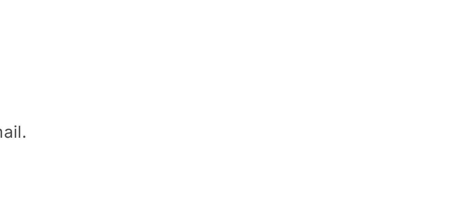
click at [405, 6] on div "Welcome! 👋 Submit your information below and we'll send you a passcode to your …" at bounding box center [224, 106] width 449 height 213
click at [384, 34] on h1 "Welcome! 👋" at bounding box center [224, 31] width 435 height 15
click at [387, 36] on h1 "Welcome! 👋" at bounding box center [224, 31] width 435 height 15
click at [400, 12] on div "Welcome! 👋 Submit your information below and we'll send you a passcode to your …" at bounding box center [224, 106] width 449 height 213
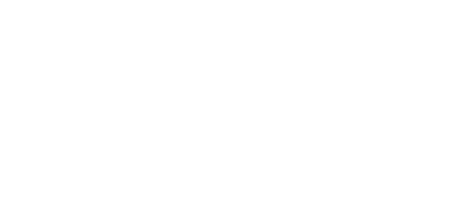
click at [387, 38] on h1 "Welcome! 👋" at bounding box center [224, 31] width 435 height 15
click at [381, 36] on h1 "Welcome! 👋" at bounding box center [224, 31] width 435 height 15
click at [394, 27] on h1 "Welcome! 👋" at bounding box center [224, 31] width 435 height 15
click at [385, 41] on div "Welcome! 👋 Submit your information below and we'll send you a passcode to your …" at bounding box center [224, 75] width 435 height 103
click at [383, 36] on h1 "Welcome! 👋" at bounding box center [224, 31] width 435 height 15
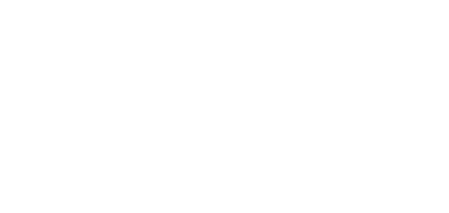
click at [390, 34] on h1 "Welcome! 👋" at bounding box center [224, 31] width 435 height 15
click at [418, 3] on div "Welcome! 👋 Submit your information below and we'll send you a passcode to your …" at bounding box center [224, 106] width 449 height 213
click at [398, 36] on h1 "Welcome! 👋" at bounding box center [224, 31] width 435 height 15
click at [393, 36] on h1 "Welcome! 👋" at bounding box center [224, 31] width 435 height 15
click at [411, 11] on div "Welcome! 👋 Submit your information below and we'll send you a passcode to your …" at bounding box center [224, 106] width 449 height 213
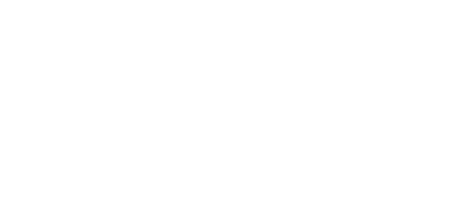
click at [396, 42] on div "Welcome! 👋 Submit your information below and we'll send you a passcode to your …" at bounding box center [224, 75] width 435 height 103
click at [414, 42] on div "Welcome! 👋 Submit your information below and we'll send you a passcode to your …" at bounding box center [224, 75] width 435 height 103
click at [411, 38] on h1 "Welcome! 👋" at bounding box center [224, 31] width 435 height 15
click at [415, 32] on h1 "Welcome! 👋" at bounding box center [224, 31] width 435 height 15
click at [422, 21] on div "Welcome! 👋 Submit your information below and we'll send you a passcode to your …" at bounding box center [224, 106] width 449 height 213
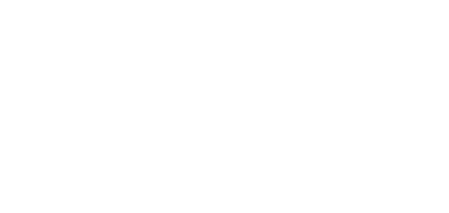
click at [424, 9] on div "Welcome! 👋 Submit your information below and we'll send you a passcode to your …" at bounding box center [224, 106] width 449 height 213
click at [422, 28] on h1 "Welcome! 👋" at bounding box center [224, 31] width 435 height 15
click at [411, 35] on h1 "Welcome! 👋" at bounding box center [224, 31] width 435 height 15
click at [414, 38] on h1 "Welcome! 👋" at bounding box center [224, 31] width 435 height 15
click at [422, 28] on h1 "Welcome! 👋" at bounding box center [224, 31] width 435 height 15
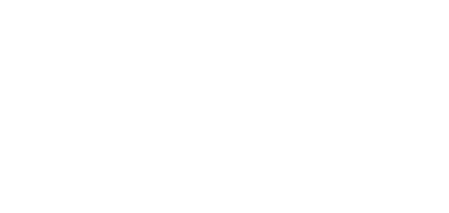
click at [416, 37] on h1 "Welcome! 👋" at bounding box center [224, 31] width 435 height 15
click at [429, 8] on div "Welcome! 👋 Submit your information below and we'll send you a passcode to your …" at bounding box center [224, 106] width 449 height 213
click at [411, 37] on h1 "Welcome! 👋" at bounding box center [224, 31] width 435 height 15
click at [395, 27] on h1 "Welcome! 👋" at bounding box center [224, 31] width 435 height 15
click at [399, 31] on h1 "Welcome! 👋" at bounding box center [224, 31] width 435 height 15
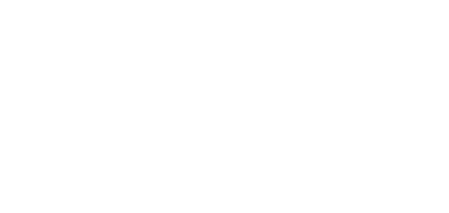
click at [399, 31] on h1 "Welcome! 👋" at bounding box center [224, 31] width 435 height 15
click at [399, 34] on h1 "Welcome! 👋" at bounding box center [224, 31] width 435 height 15
click at [393, 34] on h1 "Welcome! 👋" at bounding box center [224, 31] width 435 height 15
click at [402, 26] on h1 "Welcome! 👋" at bounding box center [224, 31] width 435 height 15
click at [394, 37] on h1 "Welcome! 👋" at bounding box center [224, 31] width 435 height 15
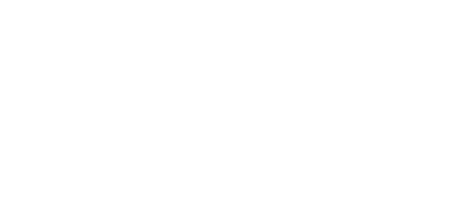
click at [395, 35] on h1 "Welcome! 👋" at bounding box center [224, 31] width 435 height 15
click at [393, 33] on h1 "Welcome! 👋" at bounding box center [224, 31] width 435 height 15
click at [404, 20] on div "Welcome! 👋 Submit your information below and we'll send you a passcode to your …" at bounding box center [224, 106] width 449 height 213
click at [405, 13] on div "Welcome! 👋 Submit your information below and we'll send you a passcode to your …" at bounding box center [224, 106] width 449 height 213
click at [393, 33] on h1 "Welcome! 👋" at bounding box center [224, 31] width 435 height 15
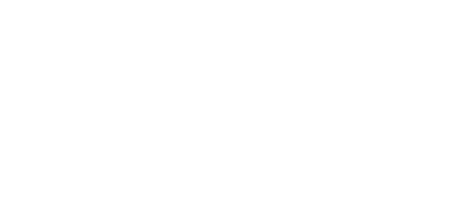
click at [395, 38] on h1 "Welcome! 👋" at bounding box center [224, 31] width 435 height 15
click at [393, 35] on h1 "Welcome! 👋" at bounding box center [224, 31] width 435 height 15
click at [395, 38] on h1 "Welcome! 👋" at bounding box center [224, 31] width 435 height 15
click at [402, 27] on h1 "Welcome! 👋" at bounding box center [224, 31] width 435 height 15
click at [414, 4] on div "Welcome! 👋 Submit your information below and we'll send you a passcode to your …" at bounding box center [224, 106] width 449 height 213
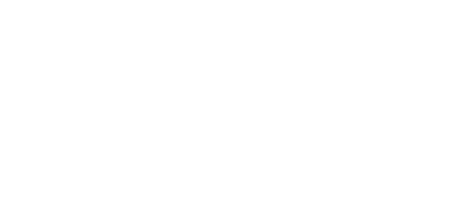
click at [395, 38] on h1 "Welcome! 👋" at bounding box center [224, 31] width 435 height 15
click at [406, 16] on div "Welcome! 👋 Submit your information below and we'll send you a passcode to your …" at bounding box center [224, 106] width 449 height 213
click at [410, 8] on div "Welcome! 👋 Submit your information below and we'll send you a passcode to your …" at bounding box center [224, 106] width 449 height 213
click at [402, 28] on h1 "Welcome! 👋" at bounding box center [224, 31] width 435 height 15
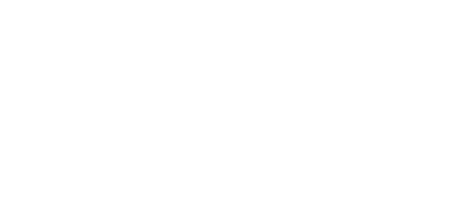
click at [395, 38] on h1 "Welcome! 👋" at bounding box center [224, 31] width 435 height 15
click at [394, 38] on h1 "Welcome! 👋" at bounding box center [224, 31] width 435 height 15
click at [395, 38] on h1 "Welcome! 👋" at bounding box center [224, 31] width 435 height 15
click at [400, 30] on h1 "Welcome! 👋" at bounding box center [224, 31] width 435 height 15
click at [387, 38] on h1 "Welcome! 👋" at bounding box center [224, 31] width 435 height 15
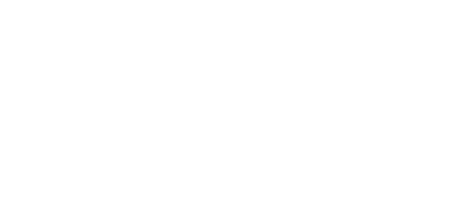
click at [400, 30] on h1 "Welcome! 👋" at bounding box center [224, 31] width 435 height 15
click at [387, 38] on h1 "Welcome! 👋" at bounding box center [224, 31] width 435 height 15
click at [400, 30] on h1 "Welcome! 👋" at bounding box center [224, 31] width 435 height 15
click at [387, 38] on h1 "Welcome! 👋" at bounding box center [224, 31] width 435 height 15
click at [399, 28] on h1 "Welcome! 👋" at bounding box center [224, 31] width 435 height 15
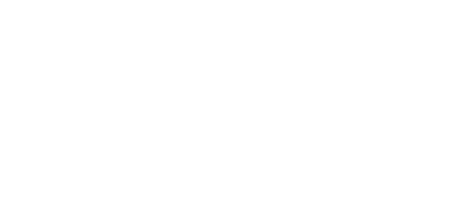
click at [382, 41] on div "Welcome! 👋 Submit your information below and we'll send you a passcode to your …" at bounding box center [224, 75] width 435 height 103
click at [386, 37] on h1 "Welcome! 👋" at bounding box center [224, 31] width 435 height 15
click at [385, 37] on h1 "Welcome! 👋" at bounding box center [224, 31] width 435 height 15
click at [330, 41] on div "Welcome! 👋 Submit your information below and we'll send you a passcode to your …" at bounding box center [224, 75] width 435 height 103
click at [339, 30] on h1 "Welcome! 👋" at bounding box center [224, 31] width 435 height 15
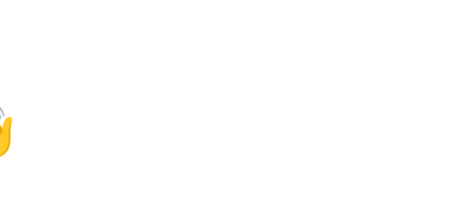
click at [348, 5] on div "Welcome! 👋 Submit your information below and we'll send you a passcode to your …" at bounding box center [224, 106] width 449 height 213
click at [330, 41] on div "Welcome! 👋 Submit your information below and we'll send you a passcode to your …" at bounding box center [224, 75] width 435 height 103
click at [327, 37] on h1 "Welcome! 👋" at bounding box center [224, 31] width 435 height 15
click at [345, 13] on div "Welcome! 👋 Submit your information below and we'll send you a passcode to your …" at bounding box center [224, 106] width 449 height 213
click at [329, 38] on h1 "Welcome! 👋" at bounding box center [224, 31] width 435 height 15
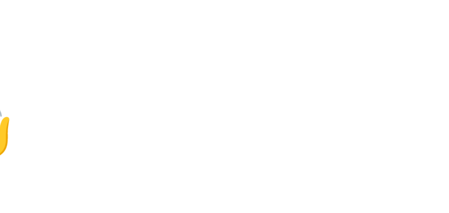
click at [331, 42] on div "Welcome! 👋 Submit your information below and we'll send you a passcode to your …" at bounding box center [224, 75] width 435 height 103
click at [351, 1] on div "Welcome! 👋 Submit your information below and we'll send you a passcode to your …" at bounding box center [224, 106] width 449 height 213
click at [330, 38] on h1 "Welcome! 👋" at bounding box center [224, 31] width 435 height 15
click at [329, 36] on h1 "Welcome! 👋" at bounding box center [224, 31] width 435 height 15
click at [344, 11] on div "Welcome! 👋 Submit your information below and we'll send you a passcode to your …" at bounding box center [224, 106] width 449 height 213
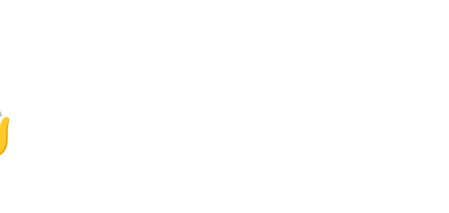
click at [329, 36] on h1 "Welcome! 👋" at bounding box center [224, 31] width 435 height 15
click at [344, 13] on div "Welcome! 👋 Submit your information below and we'll send you a passcode to your …" at bounding box center [224, 106] width 449 height 213
click at [349, 5] on div "Welcome! 👋 Submit your information below and we'll send you a passcode to your …" at bounding box center [224, 106] width 449 height 213
click at [343, 17] on div "Welcome! 👋 Submit your information below and we'll send you a passcode to your …" at bounding box center [224, 106] width 449 height 213
click at [331, 40] on div "Welcome! 👋 Submit your information below and we'll send you a passcode to your …" at bounding box center [224, 75] width 435 height 103
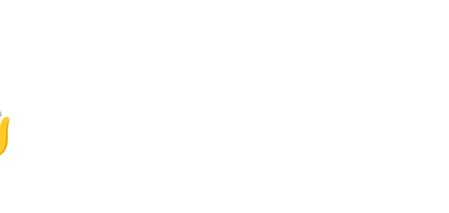
click at [345, 15] on div "Welcome! 👋 Submit your information below and we'll send you a passcode to your …" at bounding box center [224, 106] width 449 height 213
click at [344, 13] on div "Welcome! 👋 Submit your information below and we'll send you a passcode to your …" at bounding box center [224, 106] width 449 height 213
click at [340, 28] on h1 "Welcome! 👋" at bounding box center [224, 31] width 435 height 15
click at [331, 40] on div "Welcome! 👋 Submit your information below and we'll send you a passcode to your …" at bounding box center [224, 75] width 435 height 103
click at [327, 36] on h1 "Welcome! 👋" at bounding box center [224, 31] width 435 height 15
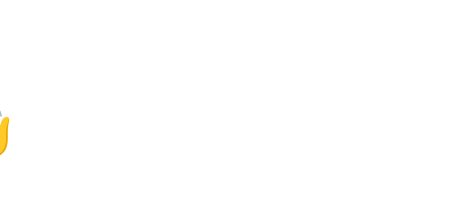
click at [349, 5] on div "Welcome! 👋 Submit your information below and we'll send you a passcode to your …" at bounding box center [224, 106] width 449 height 213
click at [340, 35] on h1 "Welcome! 👋" at bounding box center [224, 31] width 435 height 15
click at [340, 37] on h1 "Welcome! 👋" at bounding box center [224, 31] width 435 height 15
click at [337, 40] on div "Welcome! 👋 Submit your information below and we'll send you a passcode to your …" at bounding box center [224, 75] width 435 height 103
click at [334, 38] on h1 "Welcome! 👋" at bounding box center [224, 31] width 435 height 15
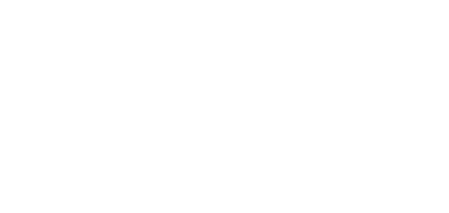
click at [345, 28] on h1 "Welcome! 👋" at bounding box center [224, 31] width 435 height 15
click at [337, 40] on div "Welcome! 👋 Submit your information below and we'll send you a passcode to your …" at bounding box center [224, 75] width 435 height 103
click at [332, 36] on h1 "Welcome! 👋" at bounding box center [224, 31] width 435 height 15
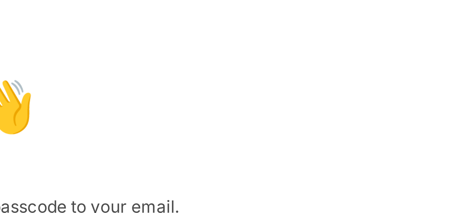
click at [339, 27] on h1 "Welcome! 👋" at bounding box center [224, 31] width 435 height 15
click at [325, 66] on div "Welcome! 👋 Submit your information below and we'll send you a passcode to your …" at bounding box center [224, 75] width 435 height 103
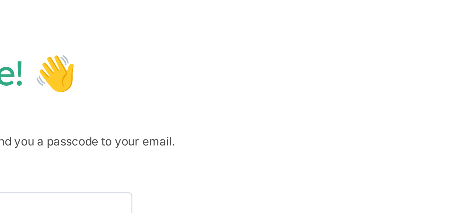
click at [368, 13] on div "Welcome! 👋 Submit your information below and we'll send you a passcode to your …" at bounding box center [224, 106] width 449 height 213
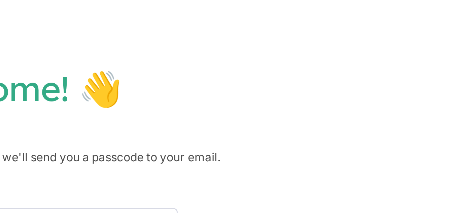
click at [323, 52] on p "Submit your information below and we'll send you a passcode to your email." at bounding box center [224, 55] width 435 height 7
click at [326, 61] on div "Welcome! 👋 Submit your information below and we'll send you a passcode to your …" at bounding box center [224, 75] width 435 height 103
click at [338, 43] on div "Welcome! 👋 Submit your information below and we'll send you a passcode to your …" at bounding box center [224, 75] width 435 height 103
click at [322, 55] on p "Submit your information below and we'll send you a passcode to your email." at bounding box center [224, 55] width 435 height 7
click at [338, 26] on h1 "Welcome! 👋" at bounding box center [224, 31] width 435 height 15
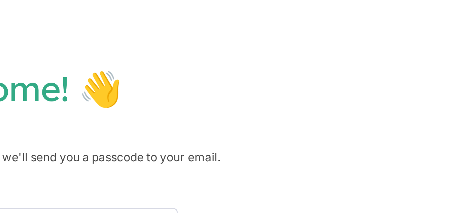
click at [326, 61] on div "Welcome! 👋 Submit your information below and we'll send you a passcode to your …" at bounding box center [224, 75] width 435 height 103
click at [338, 43] on div "Welcome! 👋 Submit your information below and we'll send you a passcode to your …" at bounding box center [224, 75] width 435 height 103
click at [349, 20] on div "Welcome! 👋 Submit your information below and we'll send you a passcode to your …" at bounding box center [224, 106] width 449 height 213
click at [323, 52] on p "Submit your information below and we'll send you a passcode to your email." at bounding box center [224, 55] width 435 height 7
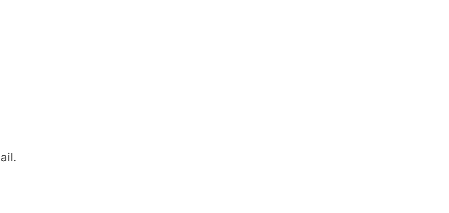
click at [410, 37] on h1 "Welcome! 👋" at bounding box center [224, 31] width 435 height 15
click at [408, 40] on div "Welcome! 👋 Submit your information below and we'll send you a passcode to your …" at bounding box center [224, 75] width 435 height 103
click at [407, 43] on div "Welcome! 👋 Submit your information below and we'll send you a passcode to your …" at bounding box center [224, 75] width 435 height 103
click at [410, 43] on div "Welcome! 👋 Submit your information below and we'll send you a passcode to your …" at bounding box center [224, 75] width 435 height 103
click at [401, 47] on div "Welcome! 👋 Submit your information below and we'll send you a passcode to your …" at bounding box center [224, 75] width 435 height 103
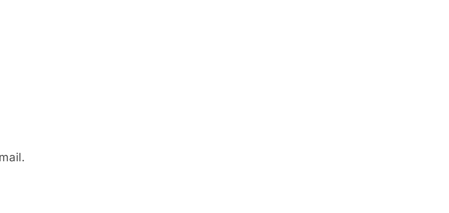
click at [388, 55] on p "Submit your information below and we'll send you a passcode to your email." at bounding box center [224, 55] width 435 height 7
click at [398, 58] on p "Submit your information below and we'll send you a passcode to your email." at bounding box center [224, 55] width 435 height 7
click at [389, 56] on p "Submit your information below and we'll send you a passcode to your email." at bounding box center [224, 55] width 435 height 7
click at [387, 49] on div "Welcome! 👋 Submit your information below and we'll send you a passcode to your …" at bounding box center [224, 75] width 435 height 103
click at [367, 67] on div "Welcome! 👋 Submit your information below and we'll send you a passcode to your …" at bounding box center [224, 75] width 435 height 103
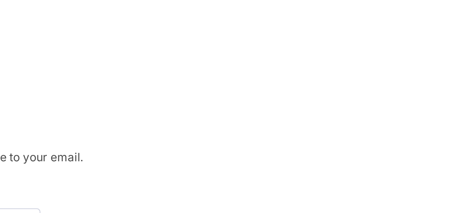
click at [387, 52] on p "Submit your information below and we'll send you a passcode to your email." at bounding box center [224, 55] width 435 height 7
click at [371, 66] on div "Welcome! 👋 Submit your information below and we'll send you a passcode to your …" at bounding box center [224, 75] width 435 height 103
click at [371, 67] on div "Welcome! 👋 Submit your information below and we'll send you a passcode to your …" at bounding box center [224, 75] width 435 height 103
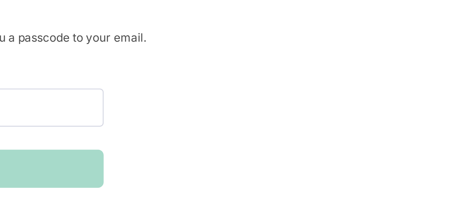
click at [378, 61] on div "Welcome! 👋 Submit your information below and we'll send you a passcode to your …" at bounding box center [224, 75] width 435 height 103
click at [351, 114] on div "Welcome! 👋 Submit your information below and we'll send you a passcode to your …" at bounding box center [224, 75] width 435 height 103
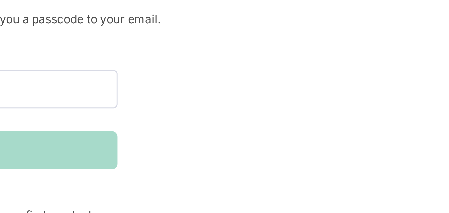
click at [360, 101] on div "Welcome! 👋 Submit your information below and we'll send you a passcode to your …" at bounding box center [224, 75] width 435 height 103
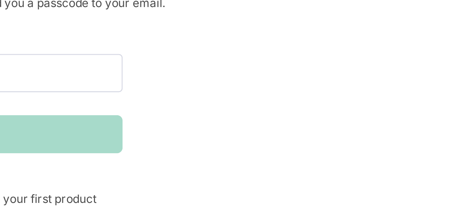
click at [358, 107] on div "Welcome! 👋 Submit your information below and we'll send you a passcode to your …" at bounding box center [224, 75] width 435 height 103
click at [341, 118] on div "Welcome! 👋 Submit your information below and we'll send you a passcode to your …" at bounding box center [224, 75] width 435 height 103
click at [344, 124] on div "Welcome! 👋 Submit your information below and we'll send you a passcode to your …" at bounding box center [224, 75] width 435 height 103
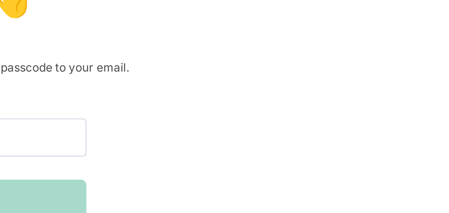
click at [371, 75] on div "Welcome! 👋 Submit your information below and we'll send you a passcode to your …" at bounding box center [224, 75] width 435 height 103
click at [351, 87] on div "Welcome! 👋 Submit your information below and we'll send you a passcode to your …" at bounding box center [224, 75] width 435 height 103
click at [335, 73] on div "Welcome! 👋 Submit your information below and we'll send you a passcode to your …" at bounding box center [224, 75] width 435 height 103
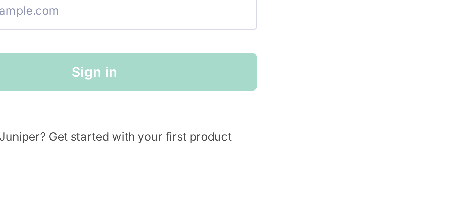
click at [310, 131] on div "Welcome! 👋 Submit your information below and we'll send you a passcode to your …" at bounding box center [224, 106] width 449 height 213
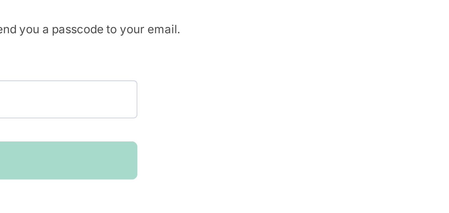
click at [337, 100] on div "Welcome! 👋 Submit your information below and we'll send you a passcode to your …" at bounding box center [224, 75] width 435 height 103
click at [339, 106] on div "Welcome! 👋 Submit your information below and we'll send you a passcode to your …" at bounding box center [224, 75] width 435 height 103
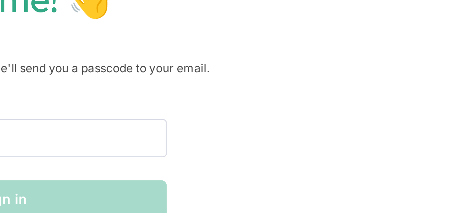
click at [347, 51] on div "Welcome! 👋 Submit your information below and we'll send you a passcode to your …" at bounding box center [224, 75] width 435 height 103
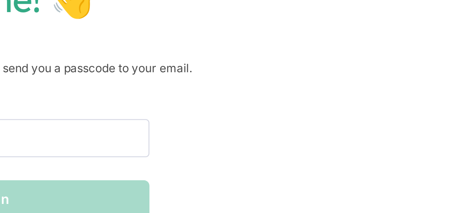
click at [366, 39] on div "Welcome! 👋 Submit your information below and we'll send you a passcode to your …" at bounding box center [224, 75] width 435 height 103
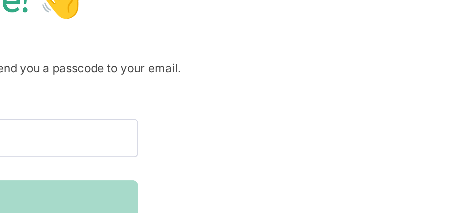
click at [357, 54] on p "Submit your information below and we'll send you a passcode to your email." at bounding box center [224, 55] width 435 height 7
click at [352, 72] on div "Welcome! 👋 Submit your information below and we'll send you a passcode to your …" at bounding box center [224, 75] width 435 height 103
click at [352, 75] on div "Welcome! 👋 Submit your information below and we'll send you a passcode to your …" at bounding box center [224, 75] width 435 height 103
click at [345, 86] on div "Welcome! 👋 Submit your information below and we'll send you a passcode to your …" at bounding box center [224, 75] width 435 height 103
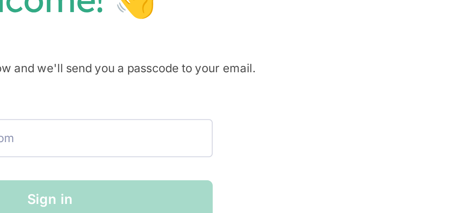
click at [312, 80] on div "Welcome! 👋 Submit your information below and we'll send you a passcode to your …" at bounding box center [224, 75] width 435 height 103
click at [305, 91] on div "Welcome! 👋 Submit your information below and we'll send you a passcode to your …" at bounding box center [224, 75] width 435 height 103
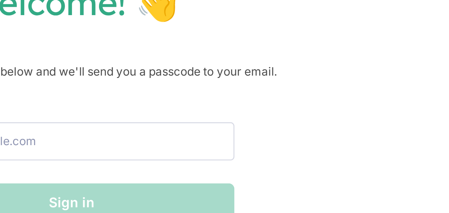
click at [336, 32] on h1 "Welcome! 👋" at bounding box center [224, 31] width 435 height 15
click at [317, 56] on p "Submit your information below and we'll send you a passcode to your email." at bounding box center [224, 55] width 435 height 7
click at [318, 71] on div "Welcome! 👋 Submit your information below and we'll send you a passcode to your …" at bounding box center [224, 75] width 435 height 103
click at [318, 74] on div "Welcome! 👋 Submit your information below and we'll send you a passcode to your …" at bounding box center [224, 75] width 435 height 103
click at [299, 85] on div "Welcome! 👋 Submit your information below and we'll send you a passcode to your …" at bounding box center [224, 75] width 435 height 103
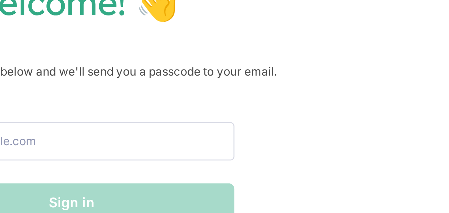
click at [302, 85] on div "Welcome! 👋 Submit your information below and we'll send you a passcode to your …" at bounding box center [224, 75] width 435 height 103
click at [318, 71] on div "Welcome! 👋 Submit your information below and we'll send you a passcode to your …" at bounding box center [224, 75] width 435 height 103
click at [312, 80] on div "Welcome! 👋 Submit your information below and we'll send you a passcode to your …" at bounding box center [224, 75] width 435 height 103
click at [318, 71] on div "Welcome! 👋 Submit your information below and we'll send you a passcode to your …" at bounding box center [224, 75] width 435 height 103
click at [299, 85] on div "Welcome! 👋 Submit your information below and we'll send you a passcode to your …" at bounding box center [224, 75] width 435 height 103
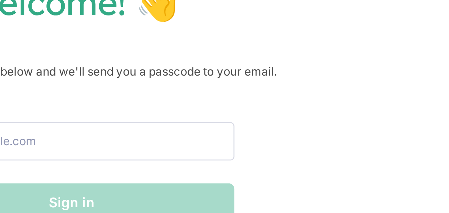
click at [312, 80] on div "Welcome! 👋 Submit your information below and we'll send you a passcode to your …" at bounding box center [224, 75] width 435 height 103
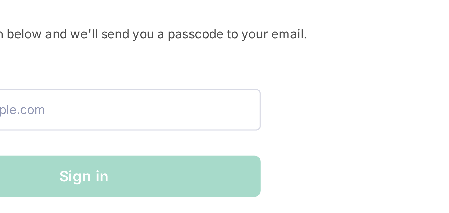
click at [290, 105] on div "Welcome! 👋 Submit your information below and we'll send you a passcode to your …" at bounding box center [224, 75] width 435 height 103
click at [305, 100] on div "Welcome! 👋 Submit your information below and we'll send you a passcode to your …" at bounding box center [224, 75] width 435 height 103
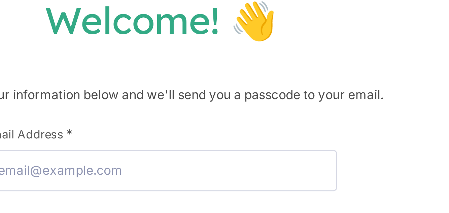
click at [282, 63] on div "Welcome! 👋 Submit your information below and we'll send you a passcode to your …" at bounding box center [224, 75] width 435 height 103
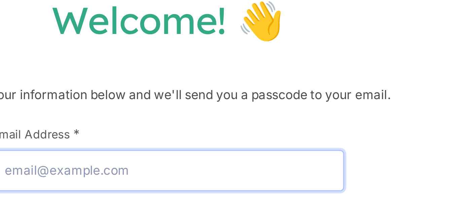
click at [266, 82] on input "Email Address *" at bounding box center [224, 79] width 114 height 13
click at [266, 85] on input "Email Address *" at bounding box center [224, 79] width 114 height 13
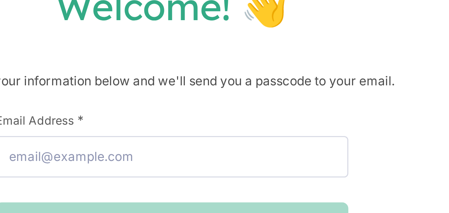
click at [285, 47] on div "Welcome! 👋 Submit your information below and we'll send you a passcode to your …" at bounding box center [224, 75] width 435 height 103
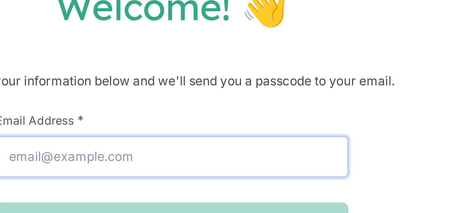
click at [267, 85] on input "Email Address *" at bounding box center [224, 79] width 114 height 13
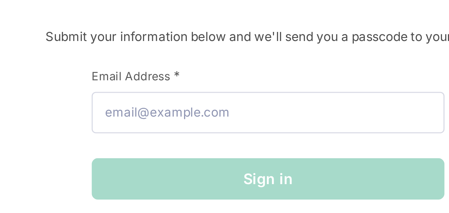
click at [250, 61] on div "Welcome! 👋 Submit your information below and we'll send you a passcode to your …" at bounding box center [224, 75] width 435 height 103
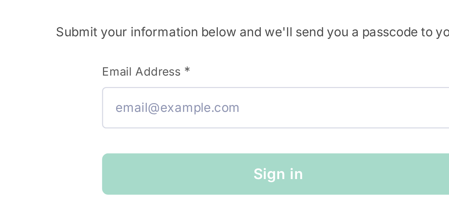
click at [229, 93] on form "First Name * Last Name * Email Address * Sign in" at bounding box center [224, 87] width 114 height 43
click at [232, 101] on div "Sign in" at bounding box center [224, 101] width 114 height 13
click at [229, 96] on div "Sign in" at bounding box center [224, 101] width 114 height 13
click at [238, 91] on form "First Name * Last Name * Email Address * Sign in" at bounding box center [224, 87] width 114 height 43
click at [232, 101] on div "Sign in" at bounding box center [224, 101] width 114 height 13
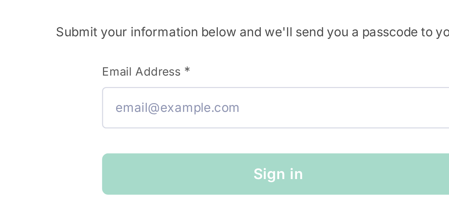
click at [232, 101] on div "Sign in" at bounding box center [224, 101] width 114 height 13
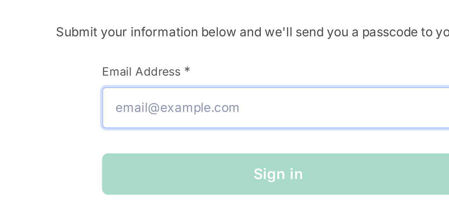
click at [244, 82] on input "Email Address *" at bounding box center [224, 79] width 114 height 13
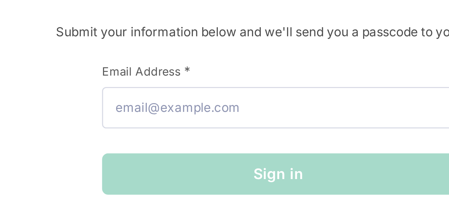
click at [236, 91] on form "First Name * Last Name * Email Address * Sign in" at bounding box center [224, 87] width 114 height 43
click at [227, 96] on div "Sign in" at bounding box center [224, 101] width 114 height 13
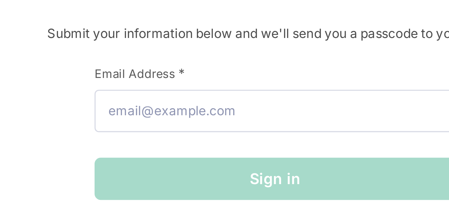
click at [230, 95] on div "Sign in" at bounding box center [224, 101] width 114 height 13
click at [251, 55] on p "Submit your information below and we'll send you a passcode to your email." at bounding box center [224, 55] width 435 height 7
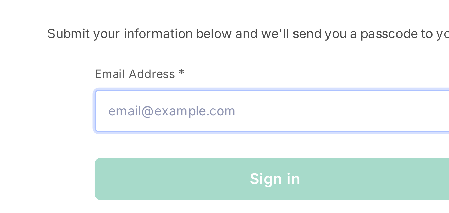
click at [245, 82] on input "Email Address *" at bounding box center [224, 79] width 114 height 13
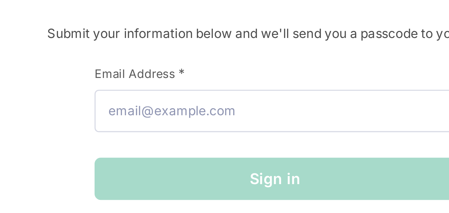
click at [251, 66] on label "Email Address *" at bounding box center [224, 68] width 114 height 5
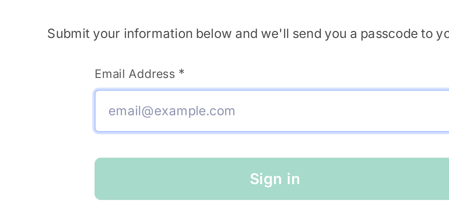
click at [251, 73] on input "Email Address *" at bounding box center [224, 79] width 114 height 13
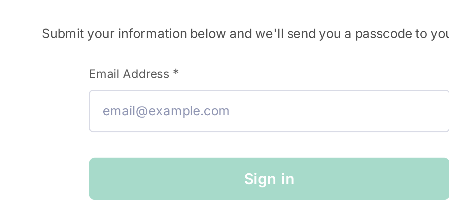
click at [235, 100] on div "Sign in" at bounding box center [224, 101] width 114 height 13
click at [253, 63] on div "Welcome! 👋 Submit your information below and we'll send you a passcode to your …" at bounding box center [224, 75] width 435 height 103
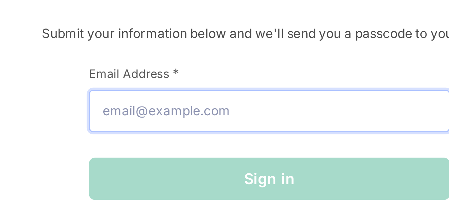
click at [247, 82] on input "Email Address *" at bounding box center [224, 79] width 114 height 13
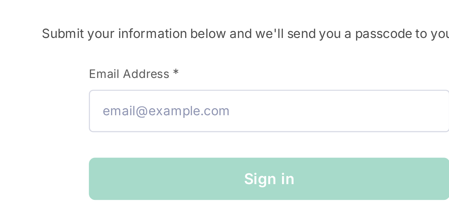
click at [253, 60] on div "Welcome! 👋 Submit your information below and we'll send you a passcode to your …" at bounding box center [224, 75] width 435 height 103
click at [253, 66] on label "Email Address *" at bounding box center [224, 68] width 114 height 5
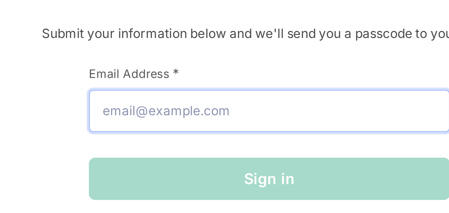
click at [253, 73] on input "Email Address *" at bounding box center [224, 79] width 114 height 13
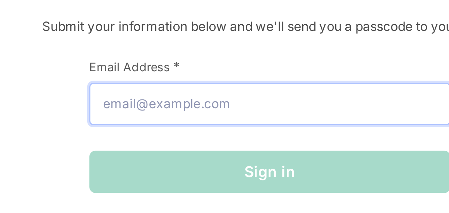
click at [246, 73] on input "Email Address *" at bounding box center [224, 79] width 114 height 13
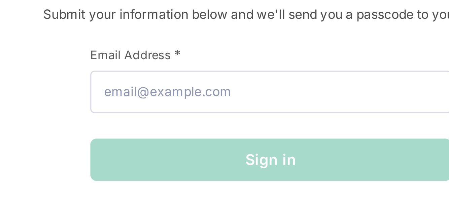
click at [252, 69] on label "Email Address *" at bounding box center [224, 68] width 114 height 5
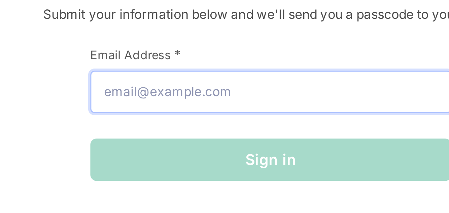
click at [252, 73] on input "Email Address *" at bounding box center [224, 79] width 114 height 13
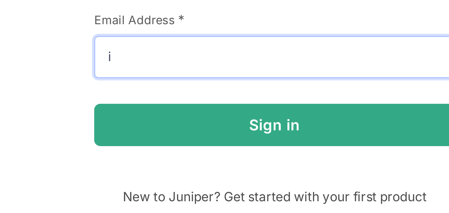
click at [248, 83] on input "i" at bounding box center [224, 79] width 114 height 13
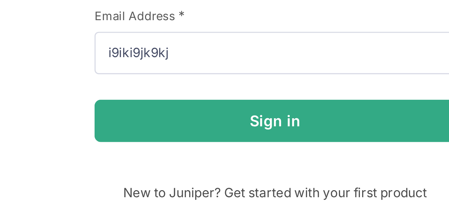
click at [257, 70] on label "Email Address *" at bounding box center [224, 68] width 114 height 5
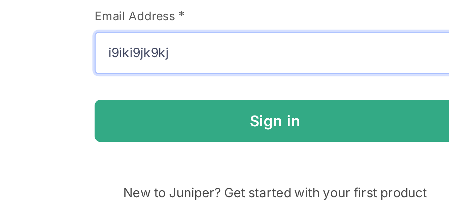
click at [257, 73] on input "i9iki9jk9kj" at bounding box center [224, 79] width 114 height 13
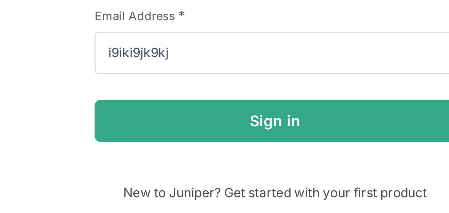
click at [258, 70] on label "Email Address *" at bounding box center [224, 68] width 114 height 5
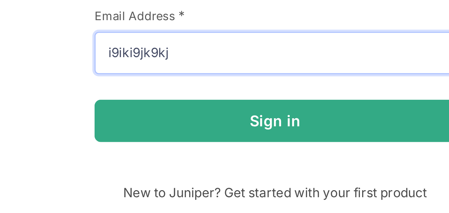
click at [258, 73] on input "i9iki9jk9kj" at bounding box center [224, 79] width 114 height 13
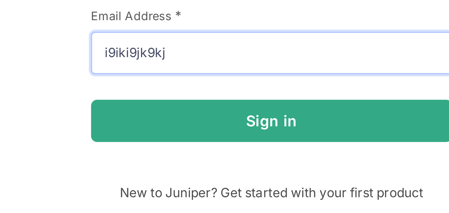
click at [256, 81] on input "i9iki9jk9kj" at bounding box center [224, 79] width 114 height 13
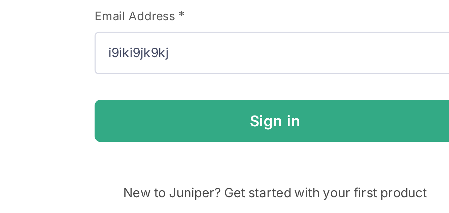
click at [266, 68] on label "Email Address *" at bounding box center [224, 68] width 114 height 5
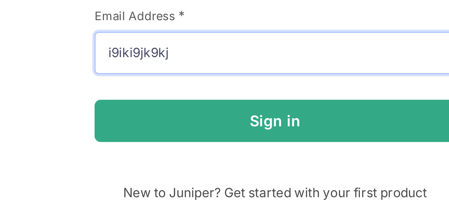
click at [266, 73] on input "i9iki9jk9kj" at bounding box center [224, 79] width 114 height 13
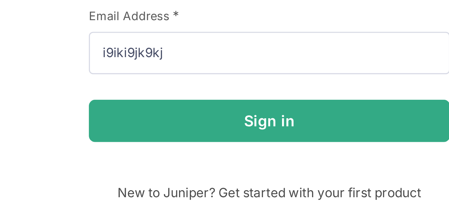
click at [264, 66] on label "Email Address *" at bounding box center [224, 68] width 114 height 5
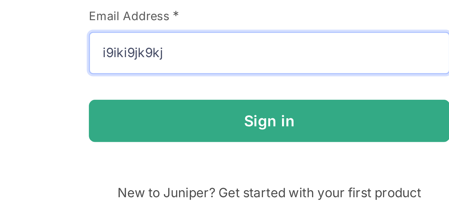
click at [264, 73] on input "i9iki9jk9kj" at bounding box center [224, 79] width 114 height 13
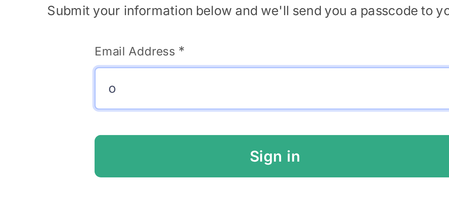
click at [254, 73] on input "o" at bounding box center [224, 79] width 114 height 13
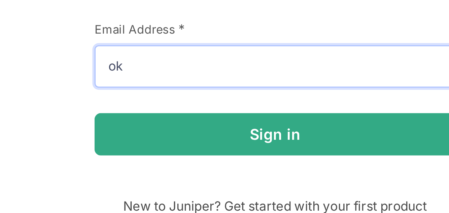
click at [251, 83] on input "ok" at bounding box center [224, 79] width 114 height 13
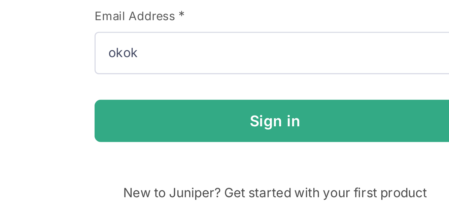
click at [257, 70] on label "Email Address *" at bounding box center [224, 68] width 114 height 5
click at [257, 73] on input "okok" at bounding box center [224, 79] width 114 height 13
click at [257, 70] on label "Email Address *" at bounding box center [224, 68] width 114 height 5
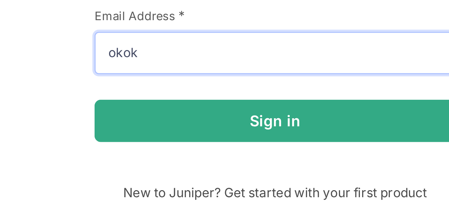
click at [257, 73] on input "okok" at bounding box center [224, 79] width 114 height 13
click at [247, 86] on input "okok" at bounding box center [224, 79] width 114 height 13
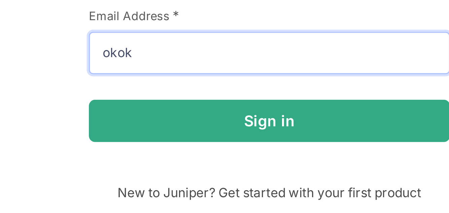
click at [253, 83] on input "okok" at bounding box center [224, 79] width 114 height 13
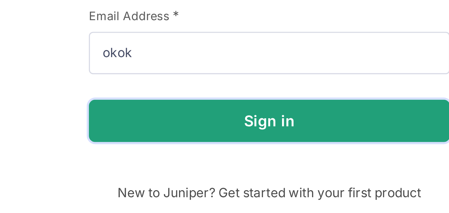
click at [247, 100] on button "Sign in" at bounding box center [224, 101] width 114 height 13
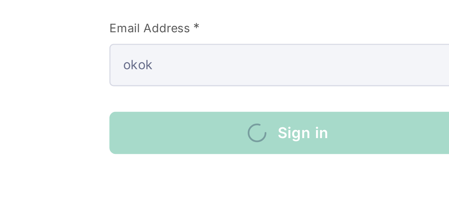
click at [225, 117] on div "First Name * Last Name * Email Address * okok Sign in" at bounding box center [224, 94] width 114 height 56
click at [234, 114] on div "First Name * Last Name * Email Address * okok Sign in" at bounding box center [224, 94] width 114 height 56
click at [228, 124] on div "Welcome! 👋 Submit your information below and we'll send you a passcode to your …" at bounding box center [224, 106] width 449 height 213
click at [246, 89] on form "First Name * Last Name * Email Address * okok Sign in" at bounding box center [224, 87] width 114 height 43
click at [223, 119] on div "First Name * Last Name * Email Address * okok Sign in" at bounding box center [224, 94] width 114 height 56
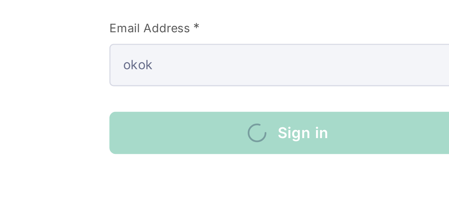
click at [228, 124] on div "Welcome! 👋 Submit your information below and we'll send you a passcode to your …" at bounding box center [224, 106] width 449 height 213
click at [240, 106] on div "Sign in" at bounding box center [224, 101] width 114 height 13
click at [228, 124] on div "Welcome! 👋 Submit your information below and we'll send you a passcode to your …" at bounding box center [224, 106] width 449 height 213
click at [223, 119] on div "First Name * Last Name * Email Address * okok Sign in" at bounding box center [224, 94] width 114 height 56
click at [255, 69] on label "Email Address *" at bounding box center [224, 68] width 114 height 5
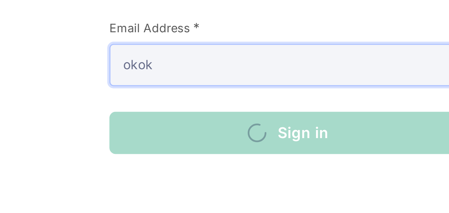
click at [255, 73] on input "okok" at bounding box center [224, 79] width 114 height 13
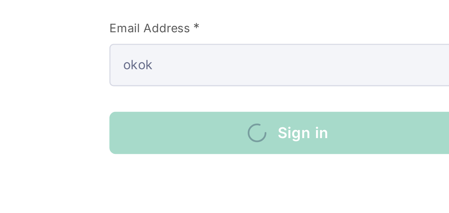
click at [232, 117] on div "First Name * Last Name * Email Address * okok Sign in" at bounding box center [224, 94] width 114 height 56
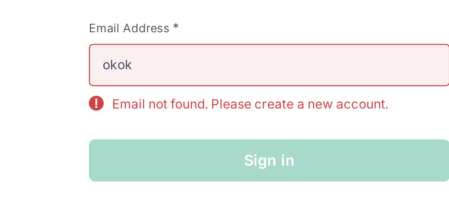
click at [235, 122] on div "First Name * Last Name * Email Address * okok Email not found. Please create a …" at bounding box center [224, 98] width 114 height 65
click at [250, 90] on p "Email not found. Please create a new account." at bounding box center [218, 92] width 87 height 6
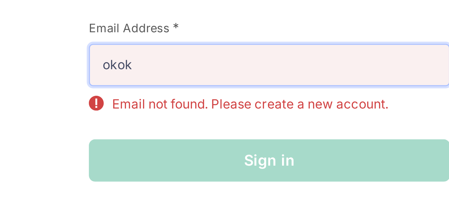
click at [258, 77] on input "okok" at bounding box center [224, 79] width 114 height 13
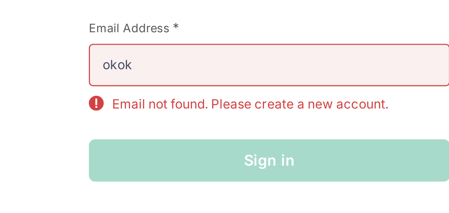
click at [240, 114] on div "Sign in" at bounding box center [224, 110] width 114 height 13
click at [264, 70] on label "Email Address *" at bounding box center [224, 68] width 114 height 5
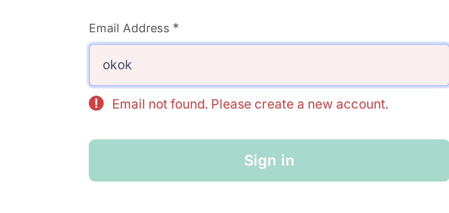
click at [264, 73] on input "okok" at bounding box center [224, 79] width 114 height 13
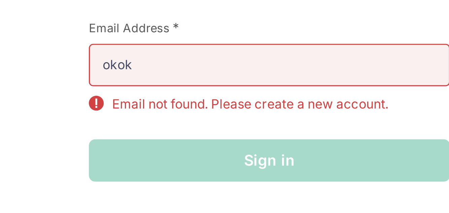
click at [247, 106] on div "Sign in" at bounding box center [224, 110] width 114 height 13
click at [253, 87] on div "Email Address * okok Email not found. Please create a new account." at bounding box center [224, 81] width 114 height 30
click at [246, 108] on div "Sign in" at bounding box center [224, 110] width 114 height 13
click at [252, 90] on p "Email not found. Please create a new account." at bounding box center [218, 92] width 87 height 6
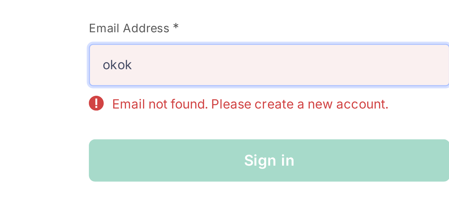
click at [259, 77] on input "okok" at bounding box center [224, 79] width 114 height 13
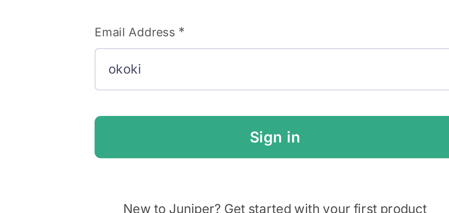
click at [245, 91] on form "First Name * Last Name * Email Address * okoki Sign in" at bounding box center [224, 87] width 114 height 43
click at [262, 70] on label "Email Address *" at bounding box center [224, 68] width 114 height 5
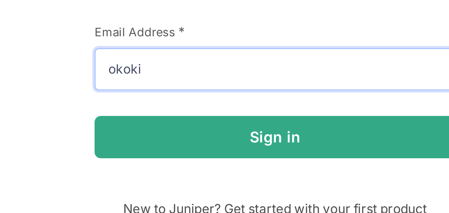
click at [262, 73] on input "okoki" at bounding box center [224, 79] width 114 height 13
click at [259, 75] on input "okoki" at bounding box center [224, 79] width 114 height 13
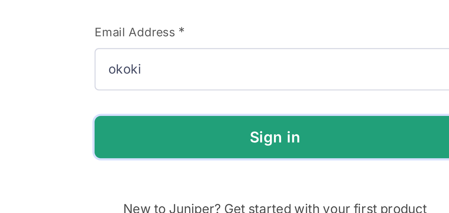
click at [246, 97] on button "Sign in" at bounding box center [224, 101] width 114 height 13
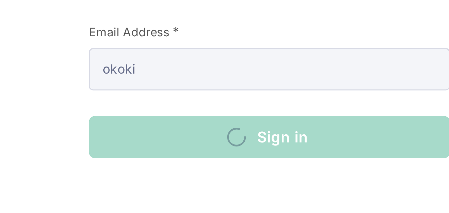
click at [246, 107] on div "Sign in" at bounding box center [224, 101] width 114 height 13
click at [233, 108] on div "Sign in" at bounding box center [224, 101] width 114 height 13
click at [223, 108] on div "Sign in" at bounding box center [224, 101] width 114 height 13
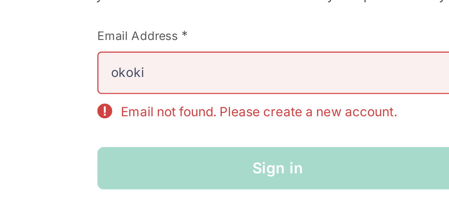
click at [229, 114] on div "Sign in" at bounding box center [224, 110] width 114 height 13
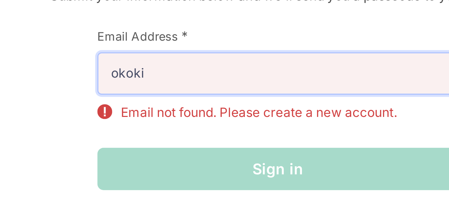
click at [256, 74] on input "okoki" at bounding box center [224, 79] width 114 height 13
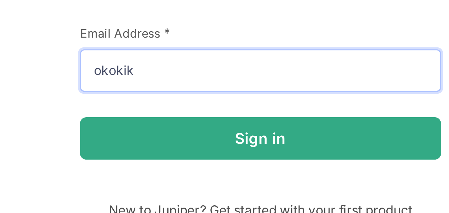
type input "okokik"
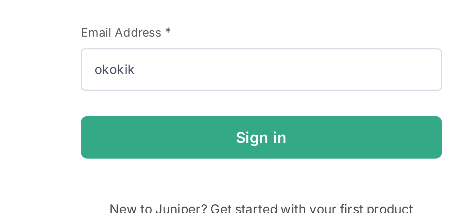
click at [262, 64] on div "Welcome! 👋 Submit your information below and we'll send you a passcode to your …" at bounding box center [224, 75] width 435 height 103
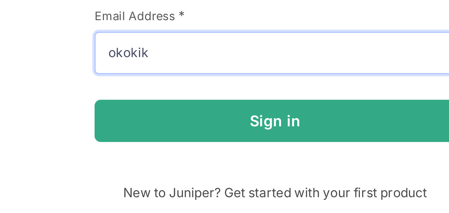
click at [250, 81] on input "okokik" at bounding box center [224, 79] width 114 height 13
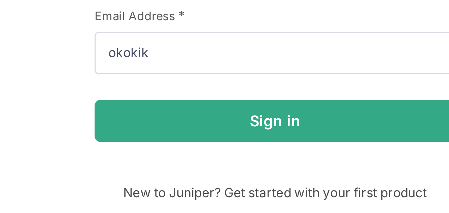
click at [257, 70] on label "Email Address *" at bounding box center [224, 68] width 114 height 5
click at [257, 73] on input "okokik" at bounding box center [224, 79] width 114 height 13
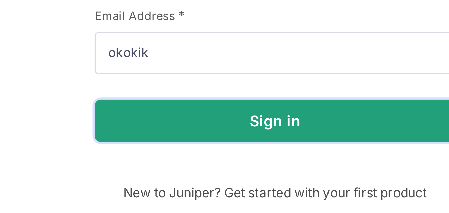
click at [245, 95] on button "Sign in" at bounding box center [224, 101] width 114 height 13
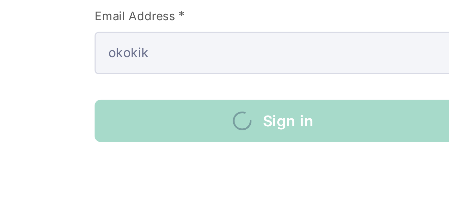
click at [230, 110] on div "First Name * Last Name * Email Address * okokik Sign in" at bounding box center [224, 94] width 114 height 56
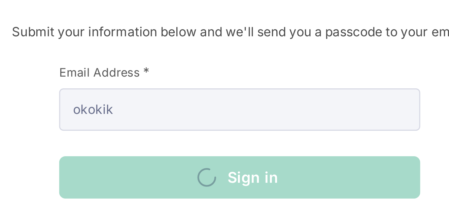
click at [262, 63] on div "Welcome! 👋 Submit your information below and we'll send you a passcode to your …" at bounding box center [224, 73] width 435 height 98
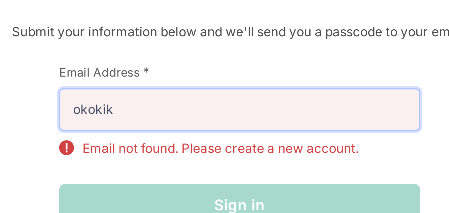
click at [256, 81] on input "okokik" at bounding box center [224, 79] width 114 height 13
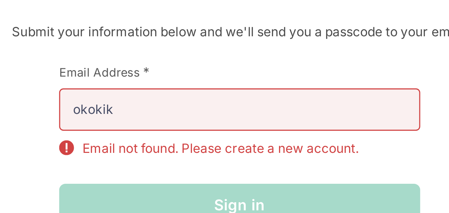
click at [244, 100] on form "First Name * Last Name * Email Address * okokik Email not found. Please create …" at bounding box center [224, 91] width 114 height 51
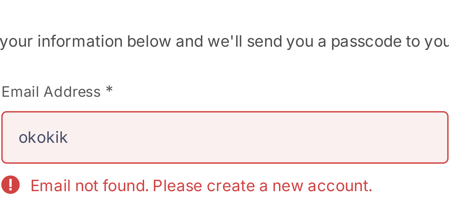
click at [242, 91] on p "Email not found. Please create a new account." at bounding box center [218, 92] width 87 height 6
click at [244, 96] on form "First Name * Last Name * Email Address * okokik Email not found. Please create …" at bounding box center [224, 91] width 114 height 51
click at [244, 97] on form "First Name * Last Name * Email Address * okokik Email not found. Please create …" at bounding box center [224, 91] width 114 height 51
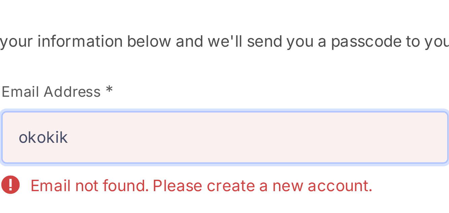
click at [254, 84] on input "okokik" at bounding box center [224, 79] width 114 height 13
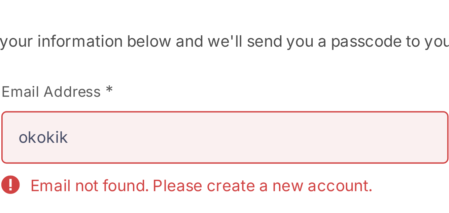
click at [244, 97] on form "First Name * Last Name * Email Address * okokik Email not found. Please create …" at bounding box center [224, 91] width 114 height 51
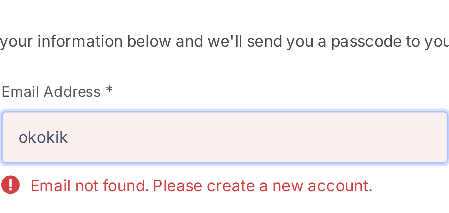
click at [253, 83] on input "okokik" at bounding box center [224, 79] width 114 height 13
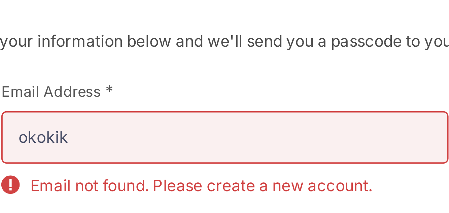
click at [244, 97] on form "First Name * Last Name * Email Address * okokik Email not found. Please create …" at bounding box center [224, 91] width 114 height 51
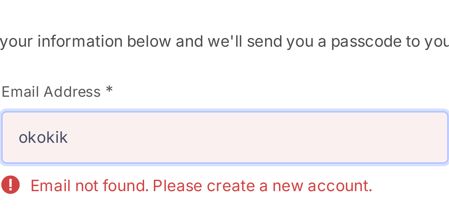
click at [254, 76] on input "okokik" at bounding box center [224, 79] width 114 height 13
click at [254, 84] on input "okokik" at bounding box center [224, 79] width 114 height 13
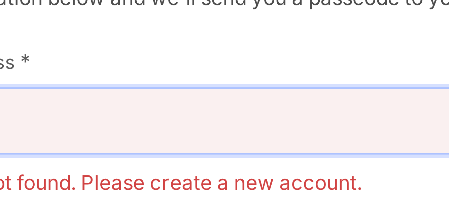
click at [258, 79] on input "okokik" at bounding box center [224, 79] width 114 height 13
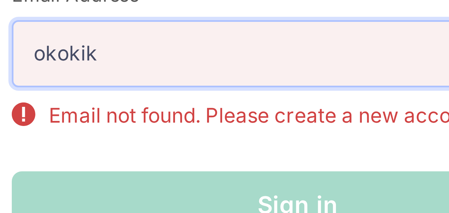
click at [235, 84] on input "okokik" at bounding box center [224, 79] width 114 height 13
click at [233, 76] on input "okokik" at bounding box center [224, 79] width 114 height 13
click at [233, 84] on input "okokik" at bounding box center [224, 79] width 114 height 13
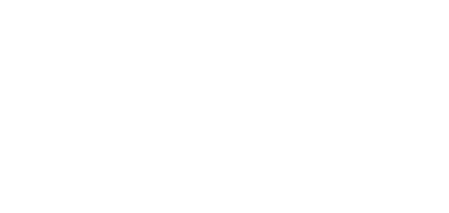
click at [347, 11] on div "Welcome! 👋 Submit your information below and we'll send you a passcode to your …" at bounding box center [224, 106] width 449 height 213
click at [345, 8] on div "Welcome! 👋 Submit your information below and we'll send you a passcode to your …" at bounding box center [224, 106] width 449 height 213
click at [343, 15] on div "Welcome! 👋 Submit your information below and we'll send you a passcode to your …" at bounding box center [224, 106] width 449 height 213
click at [353, 1] on div "Welcome! 👋 Submit your information below and we'll send you a passcode to your …" at bounding box center [224, 106] width 449 height 213
click at [334, 31] on h1 "Welcome! 👋" at bounding box center [224, 31] width 435 height 15
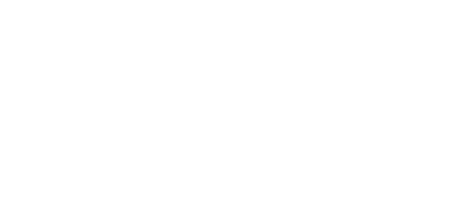
click at [336, 35] on h1 "Welcome! 👋" at bounding box center [224, 31] width 435 height 15
click at [350, 4] on div "Welcome! 👋 Submit your information below and we'll send you a passcode to your …" at bounding box center [224, 106] width 449 height 213
click at [334, 30] on h1 "Welcome! 👋" at bounding box center [224, 31] width 435 height 15
click at [343, 23] on div "Welcome! 👋 Submit your information below and we'll send you a passcode to your …" at bounding box center [224, 106] width 449 height 213
click at [350, 22] on div "Welcome! 👋 Submit your information below and we'll send you a passcode to your …" at bounding box center [224, 106] width 449 height 213
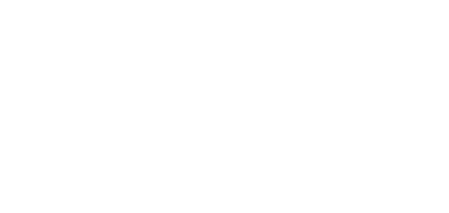
click at [341, 28] on h1 "Welcome! 👋" at bounding box center [224, 31] width 435 height 15
click at [344, 30] on h1 "Welcome! 👋" at bounding box center [224, 31] width 435 height 15
click at [342, 47] on div "Welcome! 👋 Submit your information below and we'll send you a passcode to your …" at bounding box center [224, 80] width 435 height 112
click at [318, 28] on h1 "Welcome! 👋" at bounding box center [224, 31] width 435 height 15
click at [329, 25] on h1 "Welcome! 👋" at bounding box center [224, 31] width 435 height 15
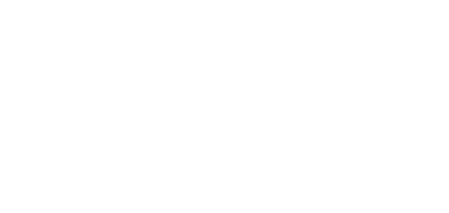
click at [336, 4] on div "Welcome! 👋 Submit your information below and we'll send you a passcode to your …" at bounding box center [224, 106] width 449 height 213
click at [426, 24] on h1 "Welcome! 👋" at bounding box center [224, 31] width 435 height 15
click at [418, 34] on h1 "Welcome! 👋" at bounding box center [224, 31] width 435 height 15
click at [426, 22] on div "Welcome! 👋 Submit your information below and we'll send you a passcode to your …" at bounding box center [224, 106] width 449 height 213
click at [417, 31] on h1 "Welcome! 👋" at bounding box center [224, 31] width 435 height 15
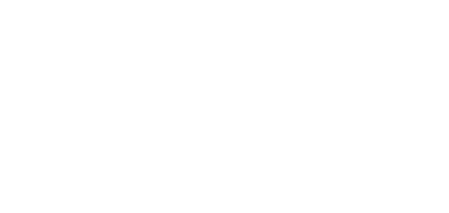
click at [419, 34] on h1 "Welcome! 👋" at bounding box center [224, 31] width 435 height 15
click at [436, 1] on div "Welcome! 👋 Submit your information below and we'll send you a passcode to your …" at bounding box center [224, 106] width 449 height 213
click at [425, 24] on h1 "Welcome! 👋" at bounding box center [224, 31] width 435 height 15
click at [417, 33] on h1 "Welcome! 👋" at bounding box center [224, 31] width 435 height 15
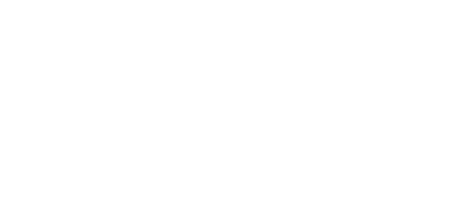
click at [417, 34] on h1 "Welcome! 👋" at bounding box center [224, 31] width 435 height 15
click at [427, 13] on div "Welcome! 👋 Submit your information below and we'll send you a passcode to your …" at bounding box center [224, 106] width 449 height 213
click at [427, 11] on div "Welcome! 👋 Submit your information below and we'll send you a passcode to your …" at bounding box center [224, 106] width 449 height 213
click at [423, 18] on div "Welcome! 👋 Submit your information below and we'll send you a passcode to your …" at bounding box center [224, 106] width 449 height 213
click at [422, 27] on h1 "Welcome! 👋" at bounding box center [224, 31] width 435 height 15
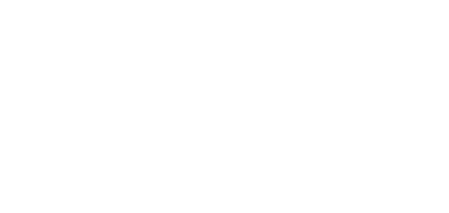
click at [427, 15] on div "Welcome! 👋 Submit your information below and we'll send you a passcode to your …" at bounding box center [224, 106] width 449 height 213
click at [426, 23] on div "Welcome! 👋 Submit your information below and we'll send you a passcode to your …" at bounding box center [224, 106] width 449 height 213
click at [419, 34] on h1 "Welcome! 👋" at bounding box center [224, 31] width 435 height 15
click at [419, 35] on h1 "Welcome! 👋" at bounding box center [224, 31] width 435 height 15
click at [417, 30] on h1 "Welcome! 👋" at bounding box center [224, 31] width 435 height 15
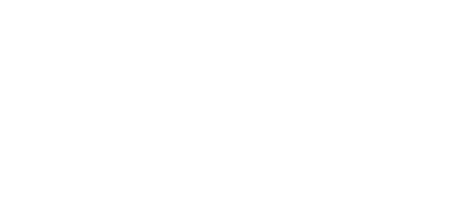
click at [426, 25] on h1 "Welcome! 👋" at bounding box center [224, 31] width 435 height 15
click at [417, 30] on h1 "Welcome! 👋" at bounding box center [224, 31] width 435 height 15
click at [430, 11] on div "Welcome! 👋 Submit your information below and we'll send you a passcode to your …" at bounding box center [224, 106] width 449 height 213
click at [426, 25] on h1 "Welcome! 👋" at bounding box center [224, 31] width 435 height 15
click at [423, 28] on h1 "Welcome! 👋" at bounding box center [224, 31] width 435 height 15
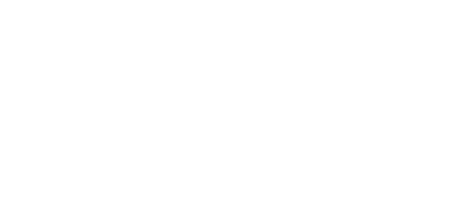
click at [426, 25] on h1 "Welcome! 👋" at bounding box center [224, 31] width 435 height 15
click at [415, 41] on div "Welcome! 👋 Submit your information below and we'll send you a passcode to your …" at bounding box center [224, 80] width 435 height 112
click at [421, 30] on h1 "Welcome! 👋" at bounding box center [224, 31] width 435 height 15
click at [415, 41] on div "Welcome! 👋 Submit your information below and we'll send you a passcode to your …" at bounding box center [224, 80] width 435 height 112
click at [408, 55] on p "Submit your information below and we'll send you a passcode to your email." at bounding box center [224, 55] width 435 height 7
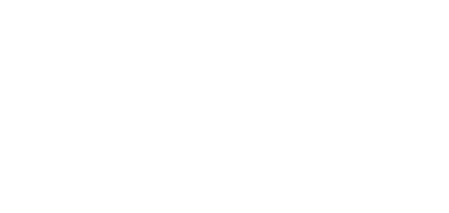
click at [411, 48] on div "Welcome! 👋 Submit your information below and we'll send you a passcode to your …" at bounding box center [224, 80] width 435 height 112
click at [415, 41] on div "Welcome! 👋 Submit your information below and we'll send you a passcode to your …" at bounding box center [224, 80] width 435 height 112
click at [404, 49] on div "Welcome! 👋 Submit your information below and we'll send you a passcode to your …" at bounding box center [224, 80] width 435 height 112
click at [415, 42] on div "Welcome! 👋 Submit your information below and we'll send you a passcode to your …" at bounding box center [224, 80] width 435 height 112
click at [423, 22] on div "Welcome! 👋 Submit your information below and we'll send you a passcode to your …" at bounding box center [224, 106] width 449 height 213
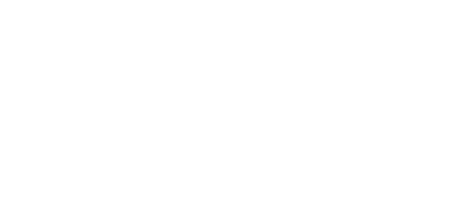
click at [425, 19] on div "Welcome! 👋 Submit your information below and we'll send you a passcode to your …" at bounding box center [224, 106] width 449 height 213
click at [415, 42] on div "Welcome! 👋 Submit your information below and we'll send you a passcode to your …" at bounding box center [224, 80] width 435 height 112
click at [408, 52] on p "Submit your information below and we'll send you a passcode to your email." at bounding box center [224, 55] width 435 height 7
